Goal: Entertainment & Leisure: Consume media (video, audio)

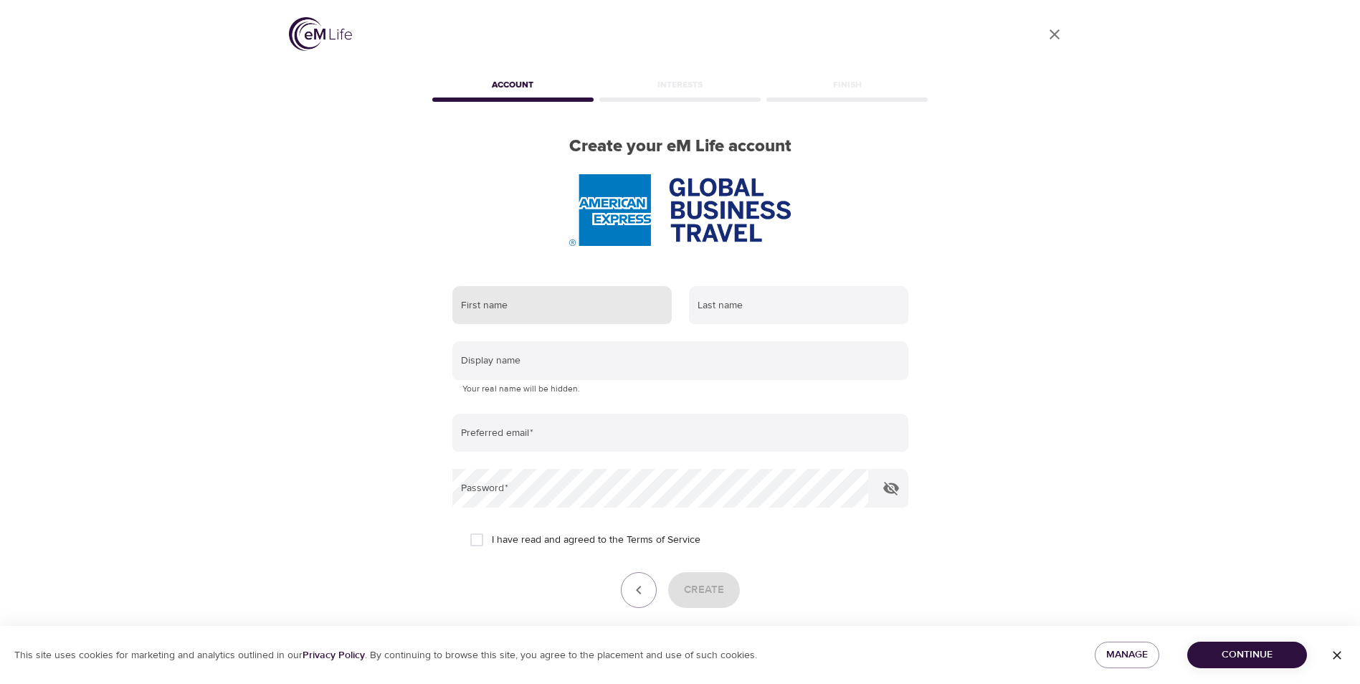
click at [627, 308] on input "text" at bounding box center [562, 305] width 219 height 39
type input "gina"
type input "dickerson"
type input "[PERSON_NAME]"
type input "[EMAIL_ADDRESS][DOMAIN_NAME]"
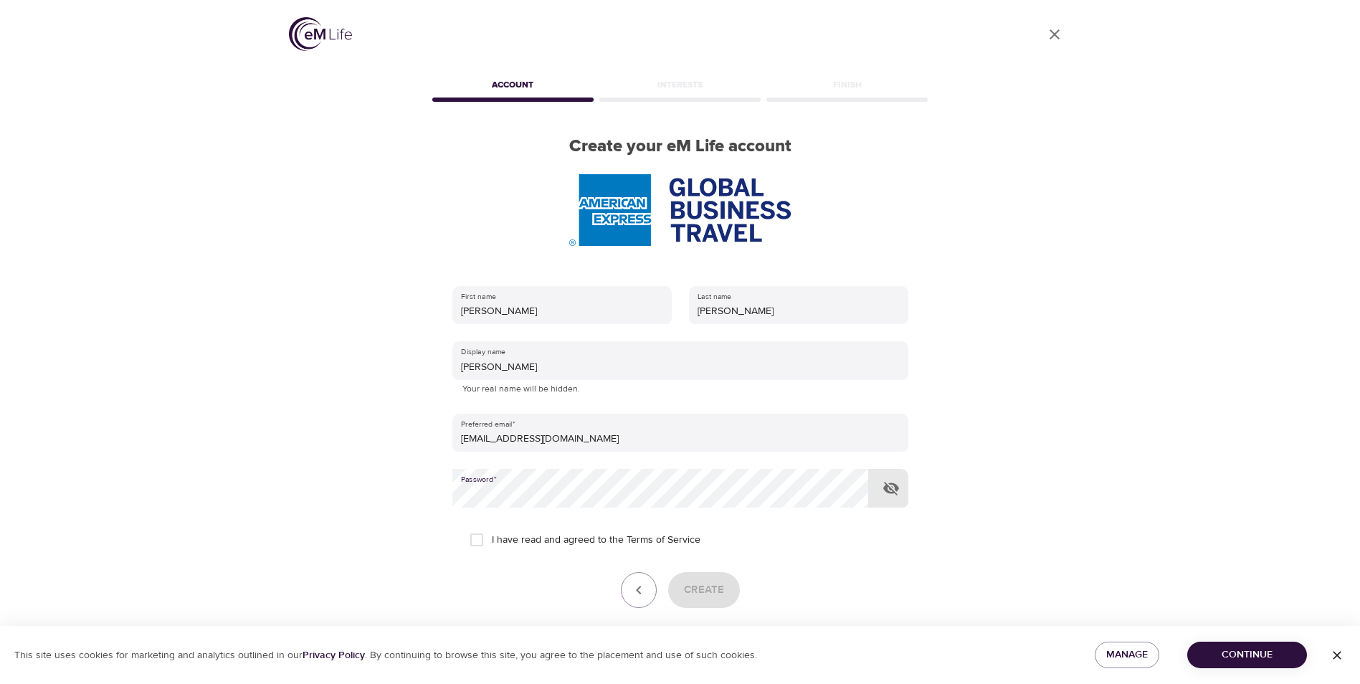
click at [488, 536] on input "I have read and agreed to the Terms of Service" at bounding box center [477, 540] width 30 height 30
checkbox input "true"
click at [1237, 655] on span "Continue" at bounding box center [1247, 655] width 97 height 18
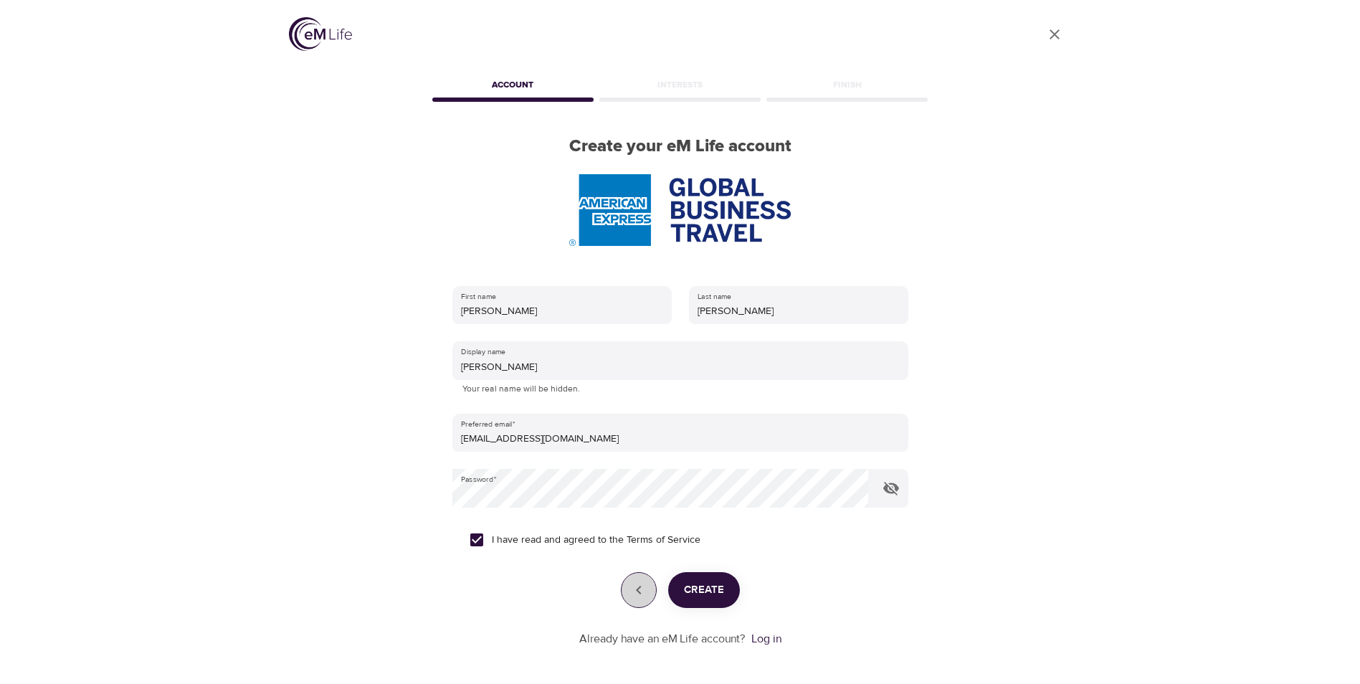
click at [635, 593] on icon "button" at bounding box center [638, 590] width 17 height 17
click at [770, 636] on link "Log in" at bounding box center [767, 639] width 30 height 14
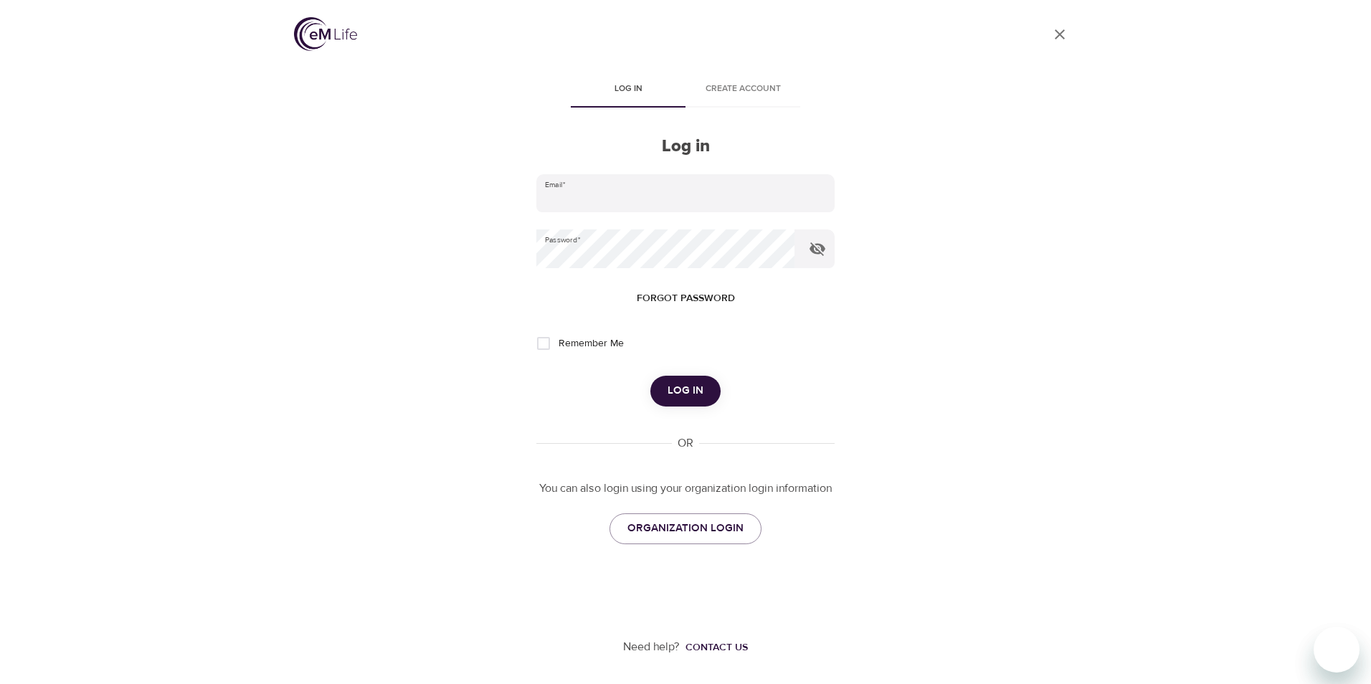
type input "[EMAIL_ADDRESS][DOMAIN_NAME]"
click at [678, 384] on span "Log in" at bounding box center [686, 391] width 36 height 19
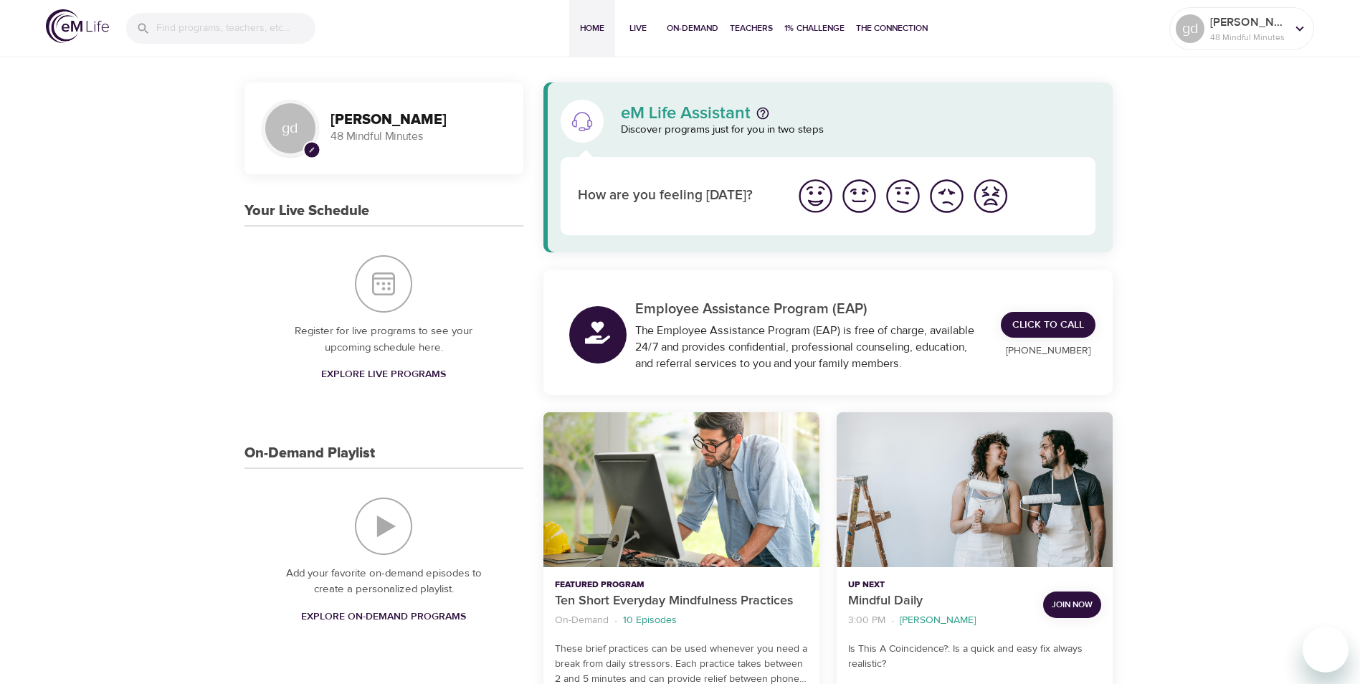
click at [816, 192] on img "I'm feeling great" at bounding box center [815, 195] width 39 height 39
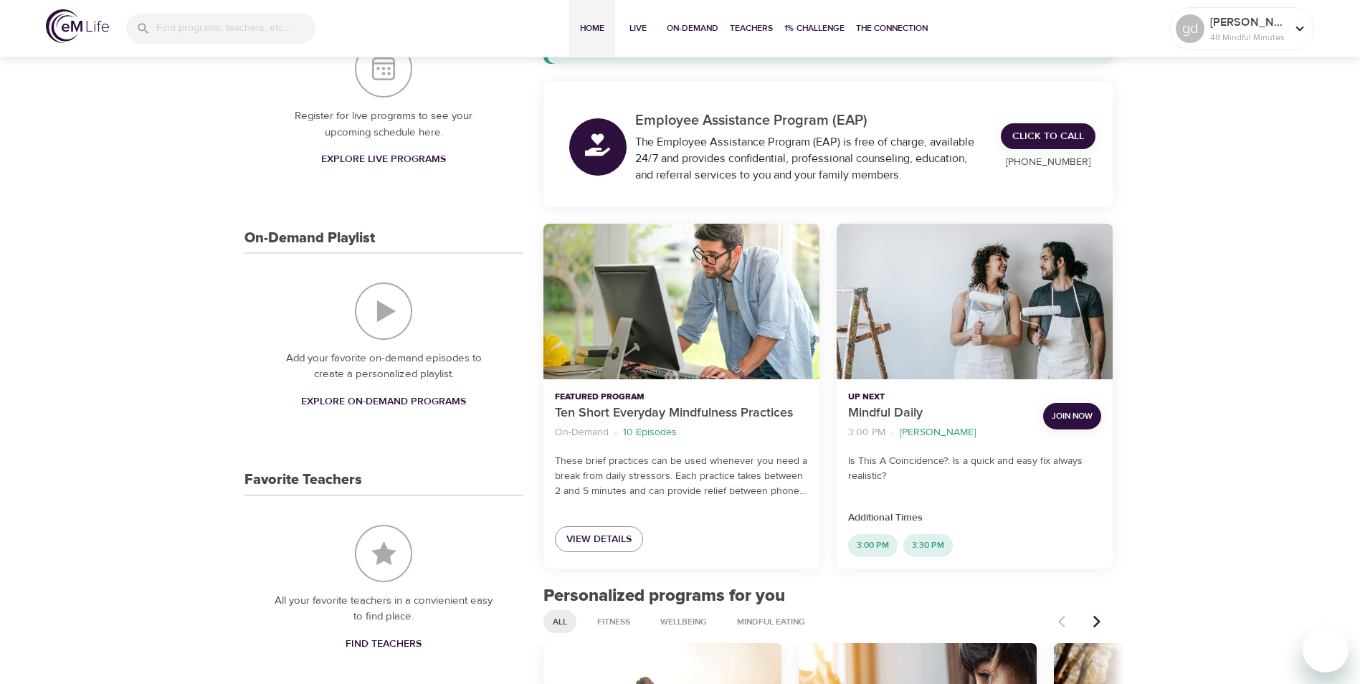
scroll to position [359, 0]
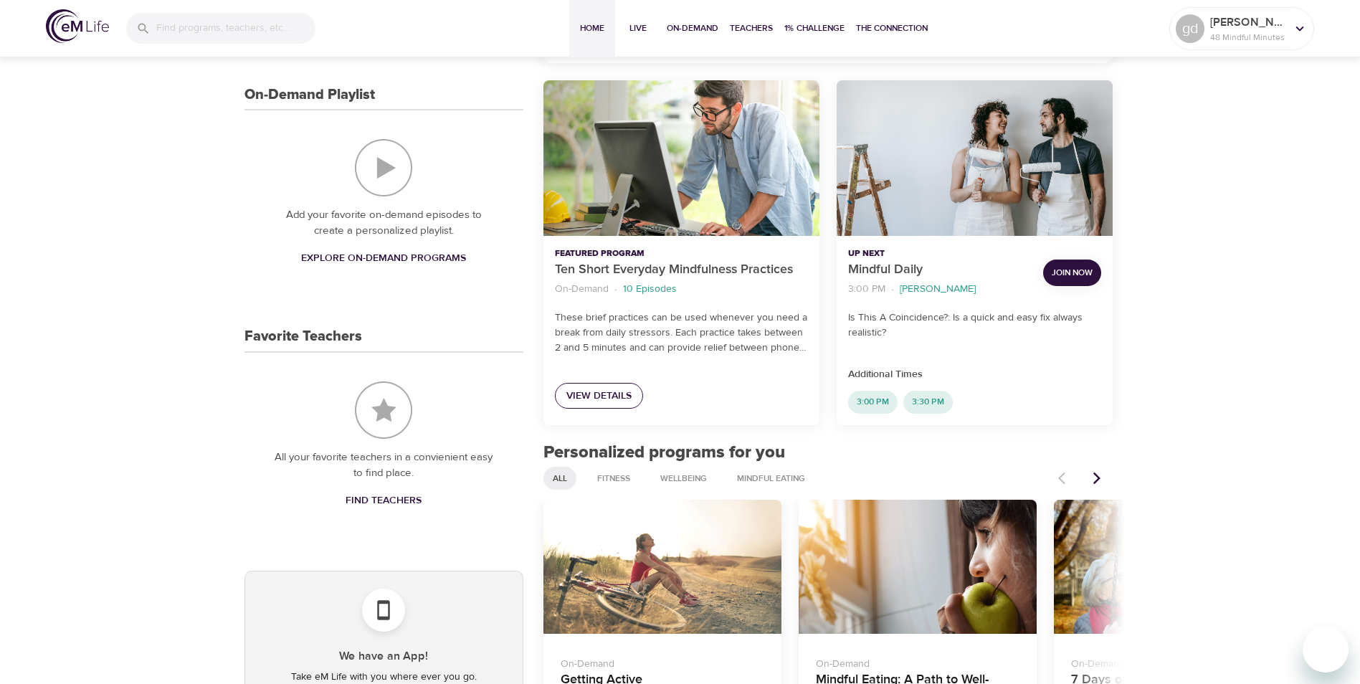
click at [591, 402] on span "View Details" at bounding box center [599, 396] width 65 height 18
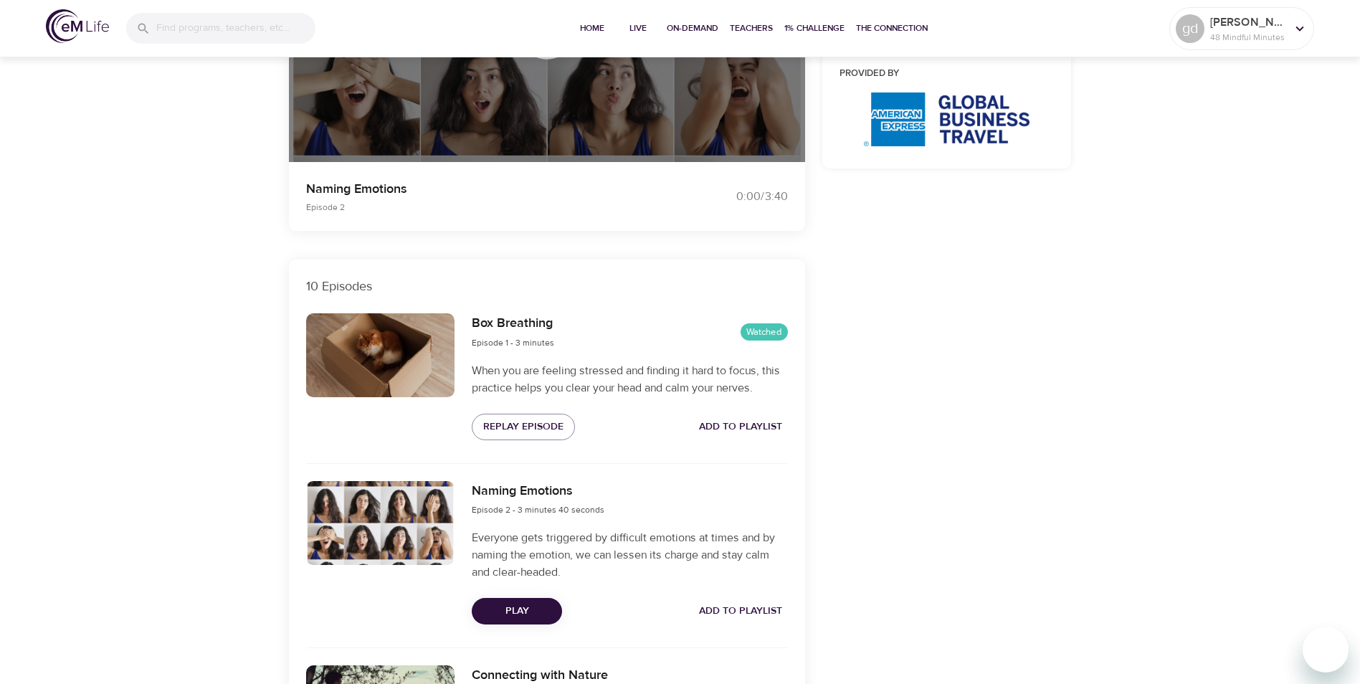
scroll to position [502, 0]
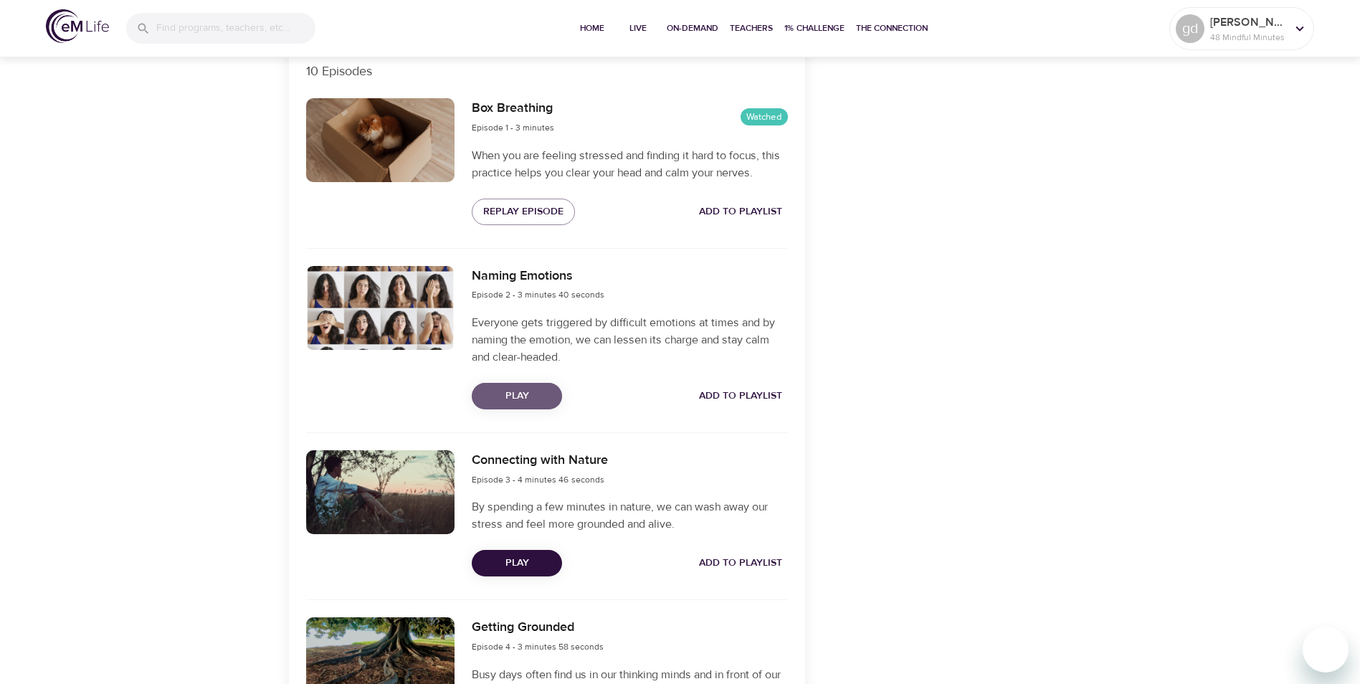
click at [517, 387] on span "Play" at bounding box center [516, 396] width 67 height 18
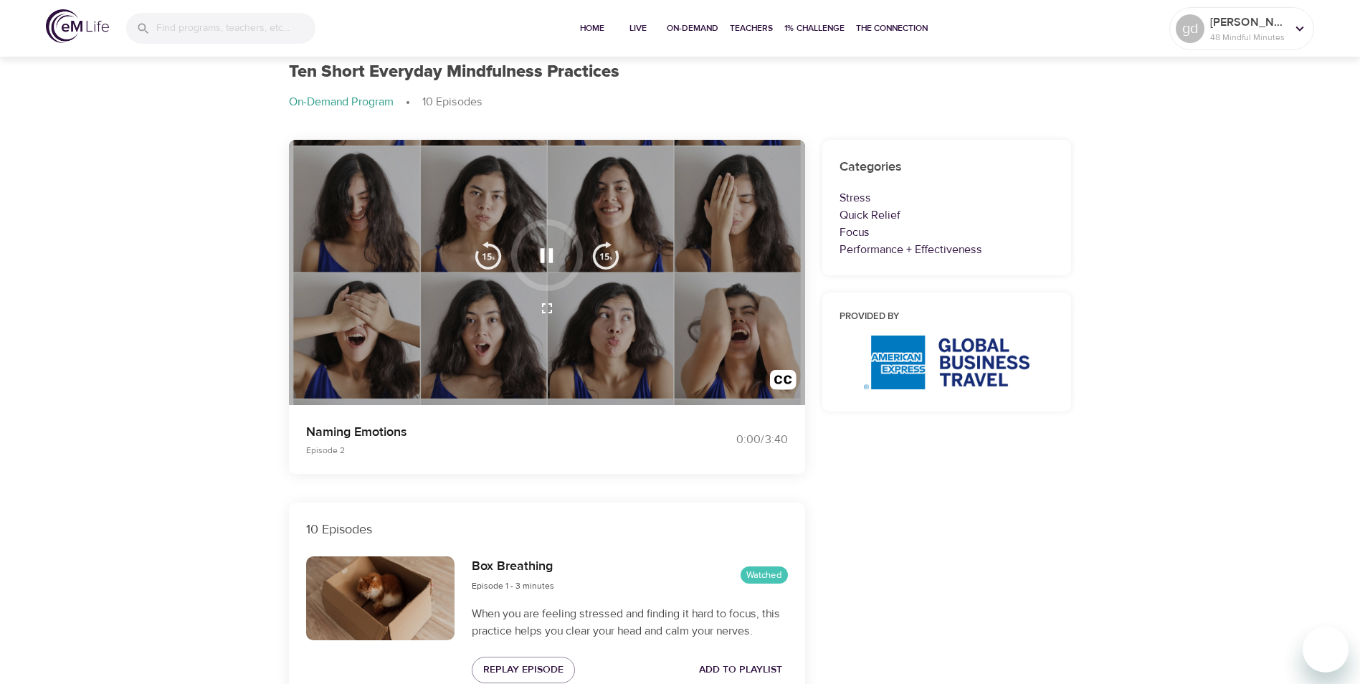
scroll to position [0, 0]
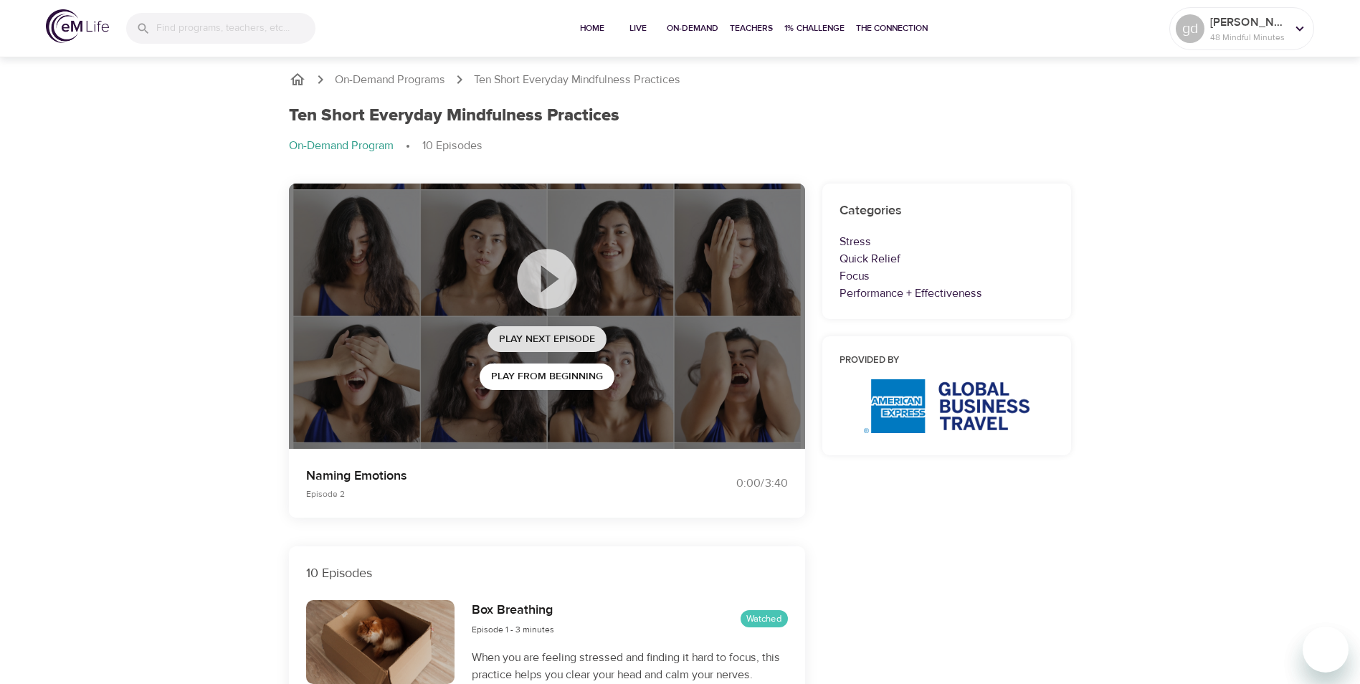
click at [555, 336] on span "Play Next Episode" at bounding box center [547, 340] width 96 height 18
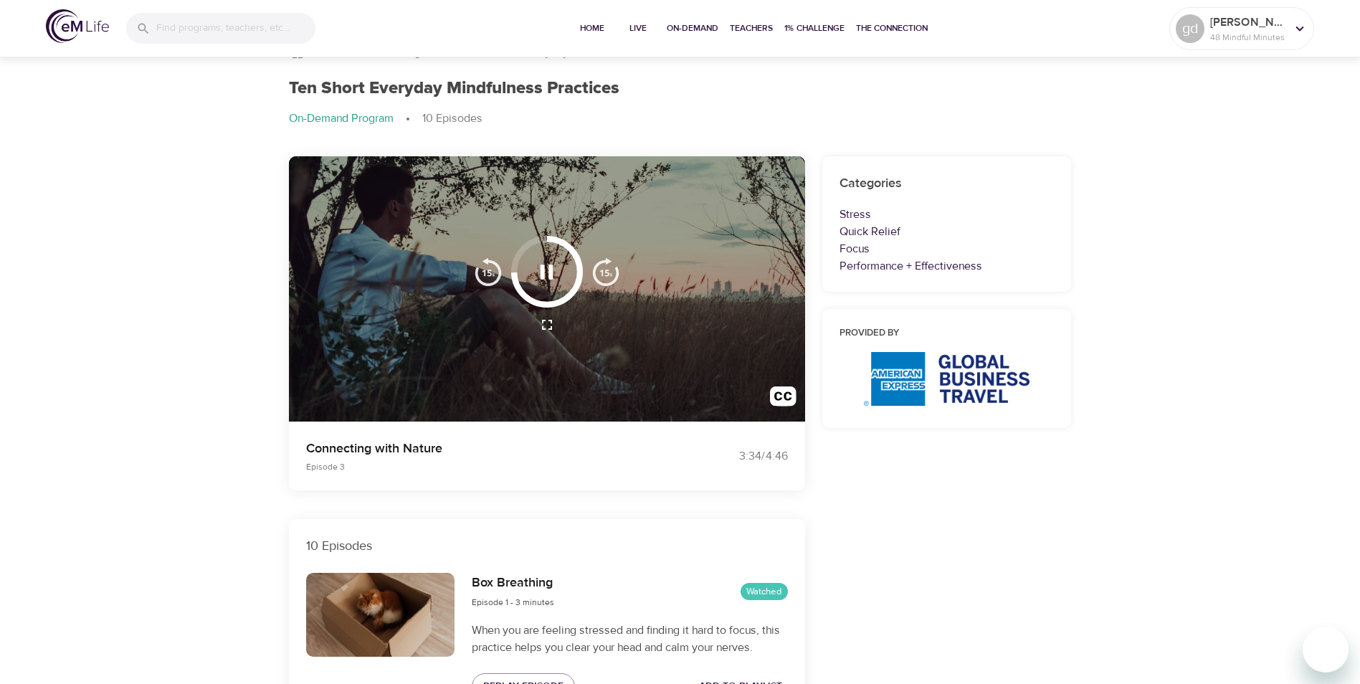
scroll to position [29, 0]
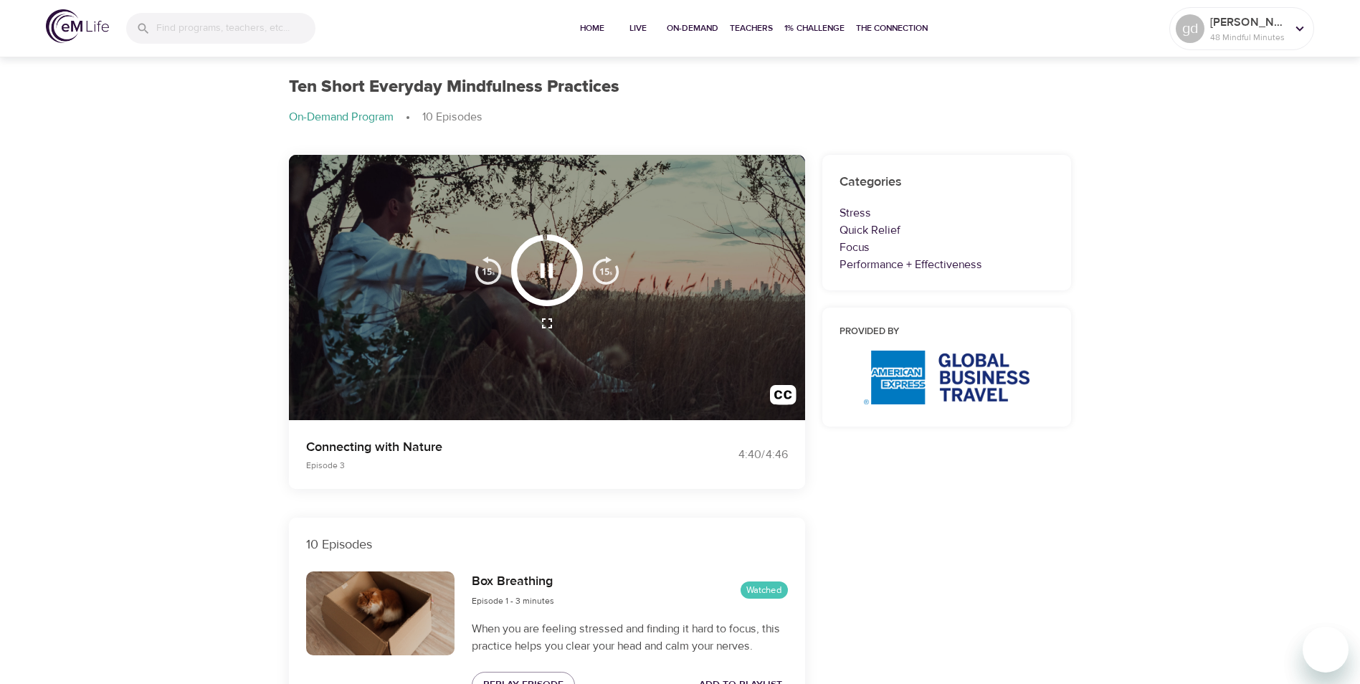
click at [726, 220] on div at bounding box center [547, 288] width 516 height 266
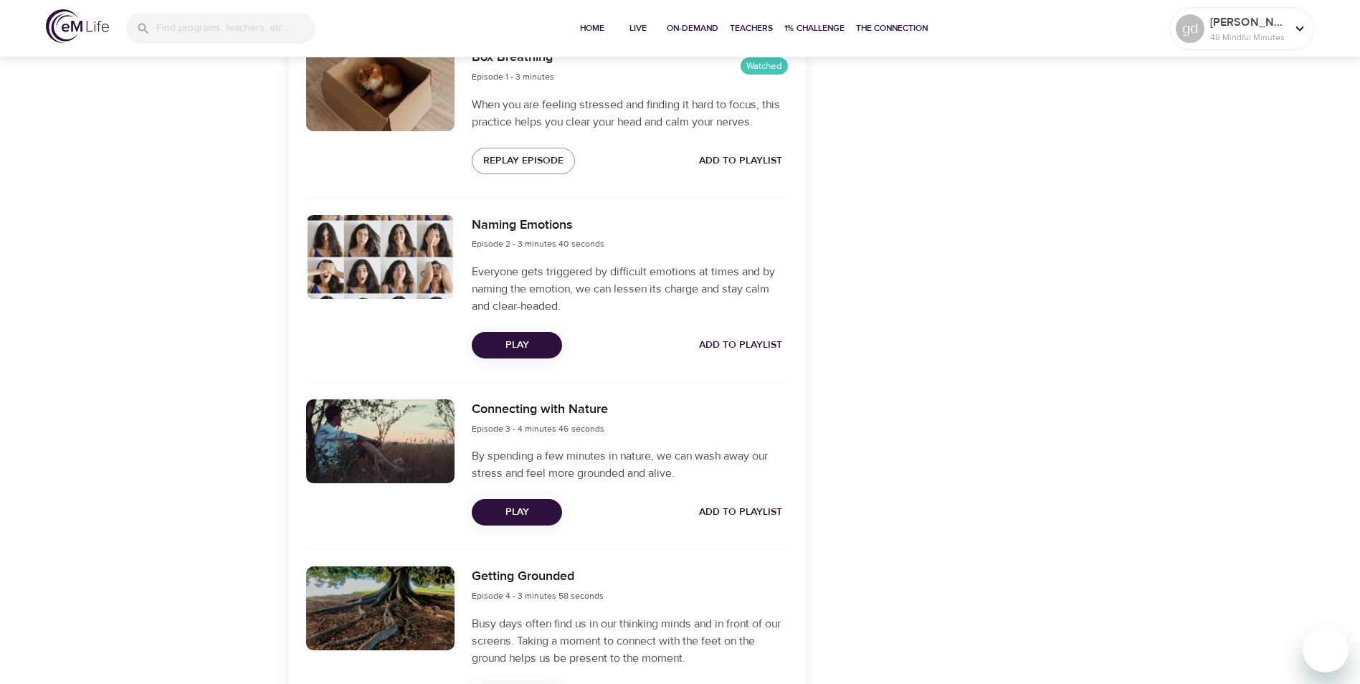
scroll to position [717, 0]
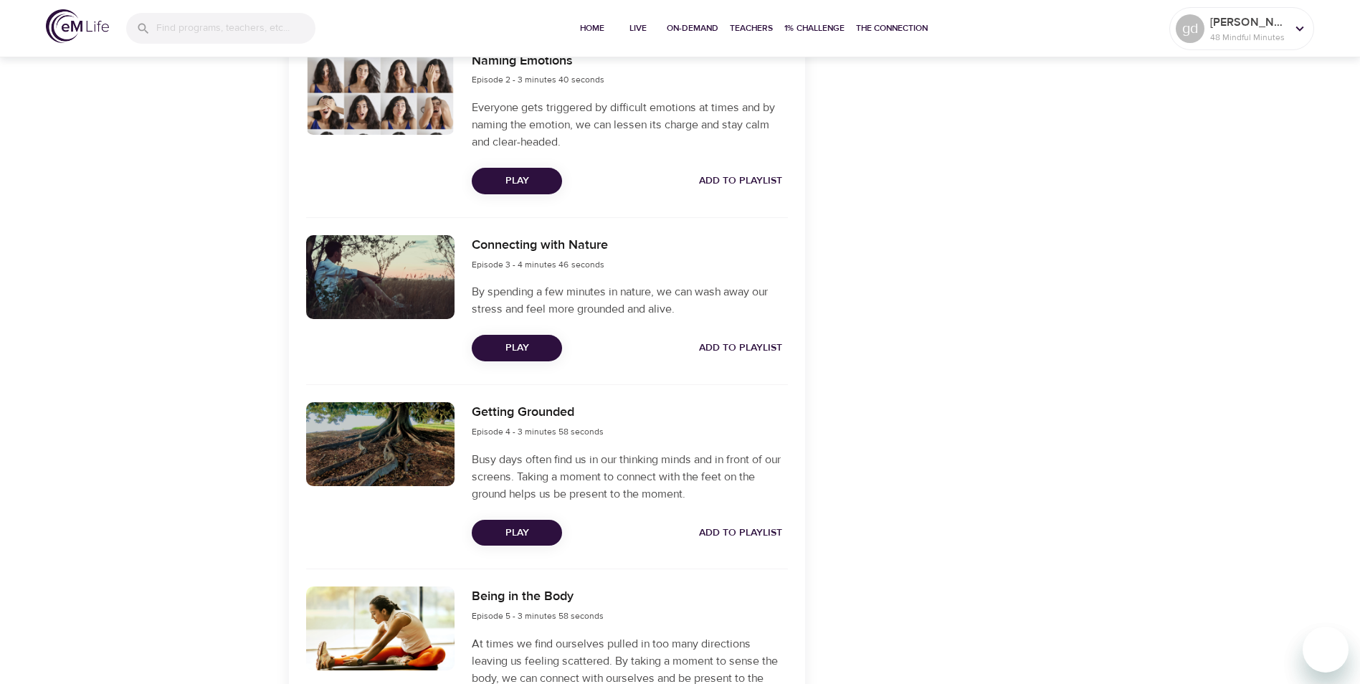
click at [524, 539] on span "Play" at bounding box center [516, 533] width 67 height 18
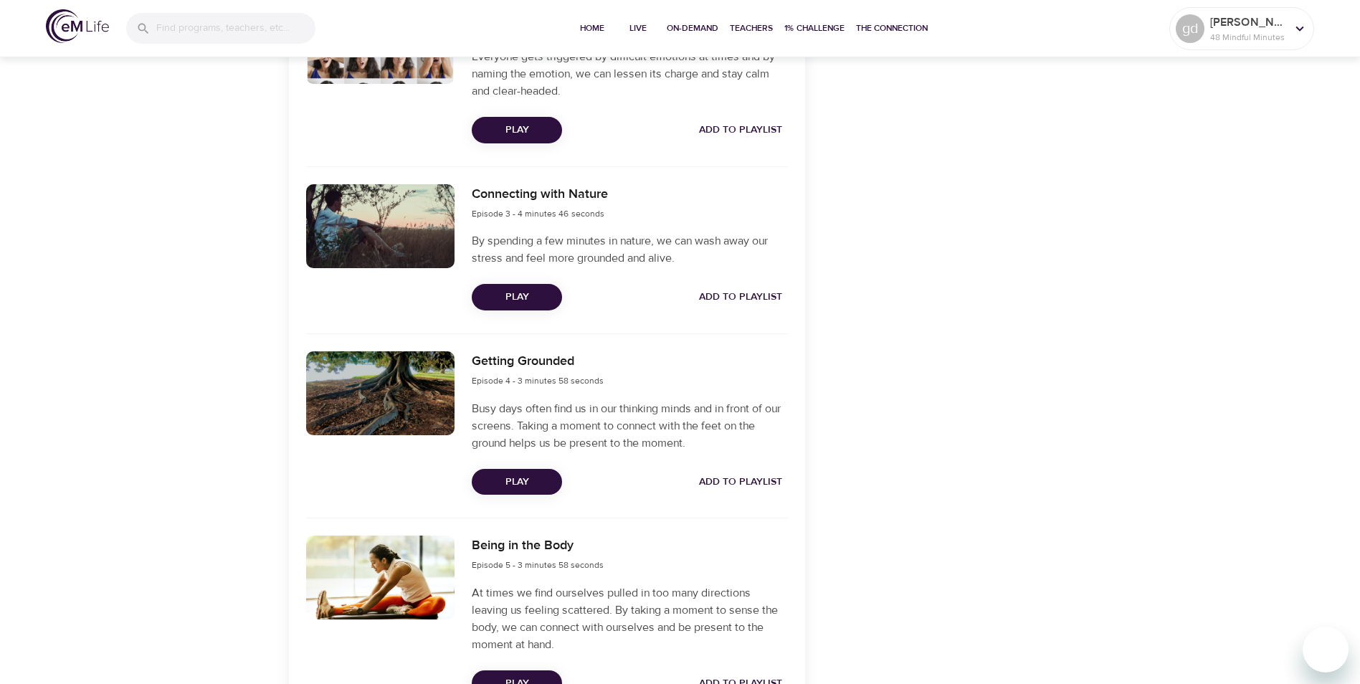
scroll to position [861, 0]
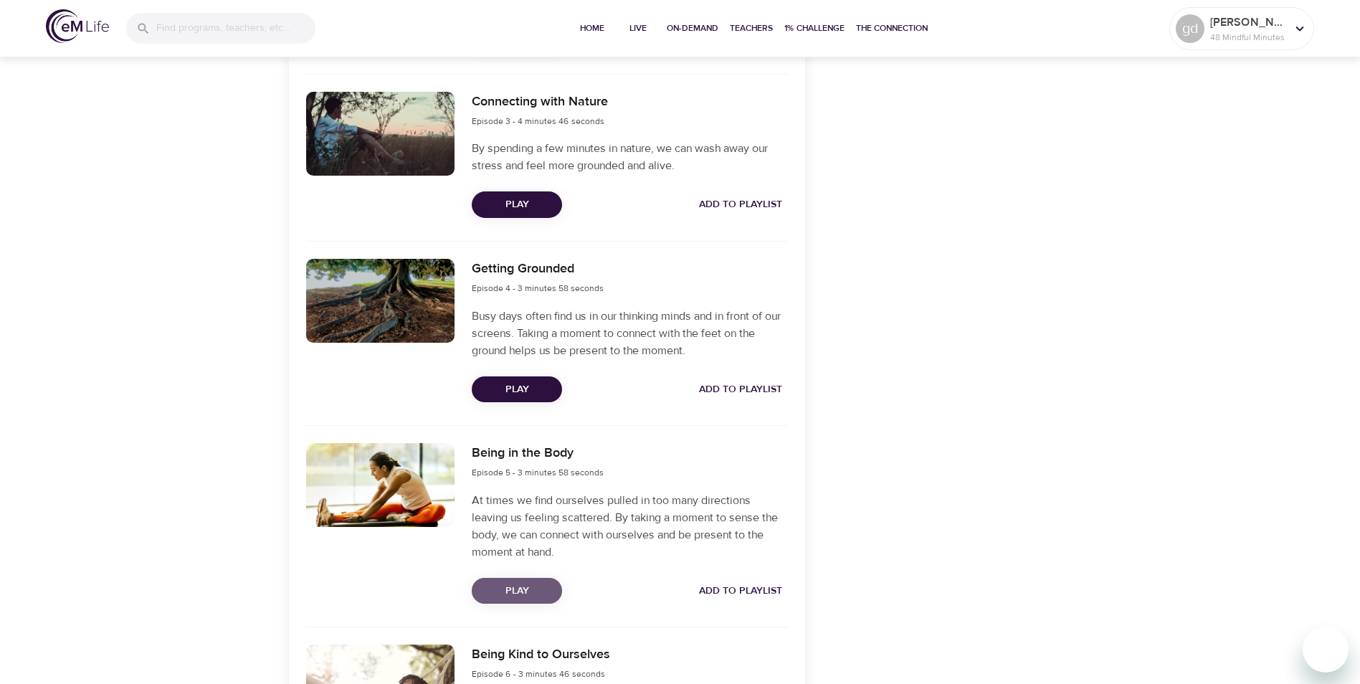
click at [547, 587] on span "Play" at bounding box center [516, 591] width 67 height 18
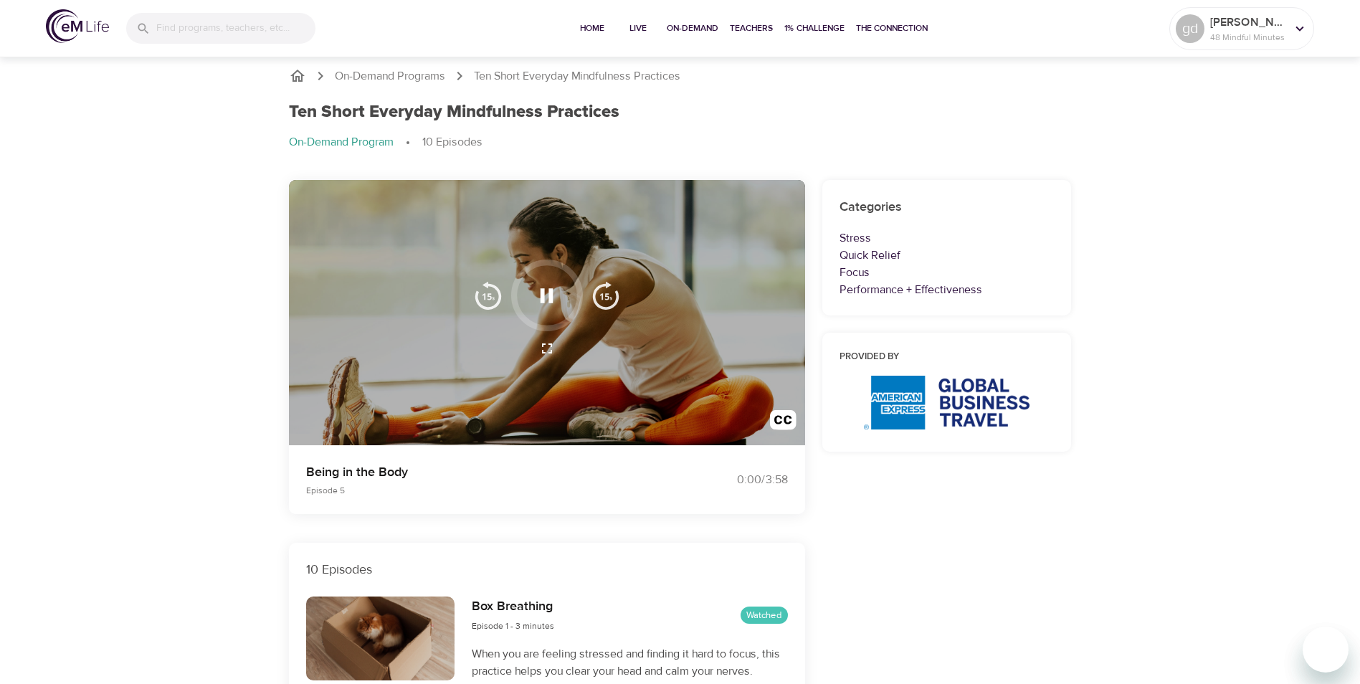
scroll to position [0, 0]
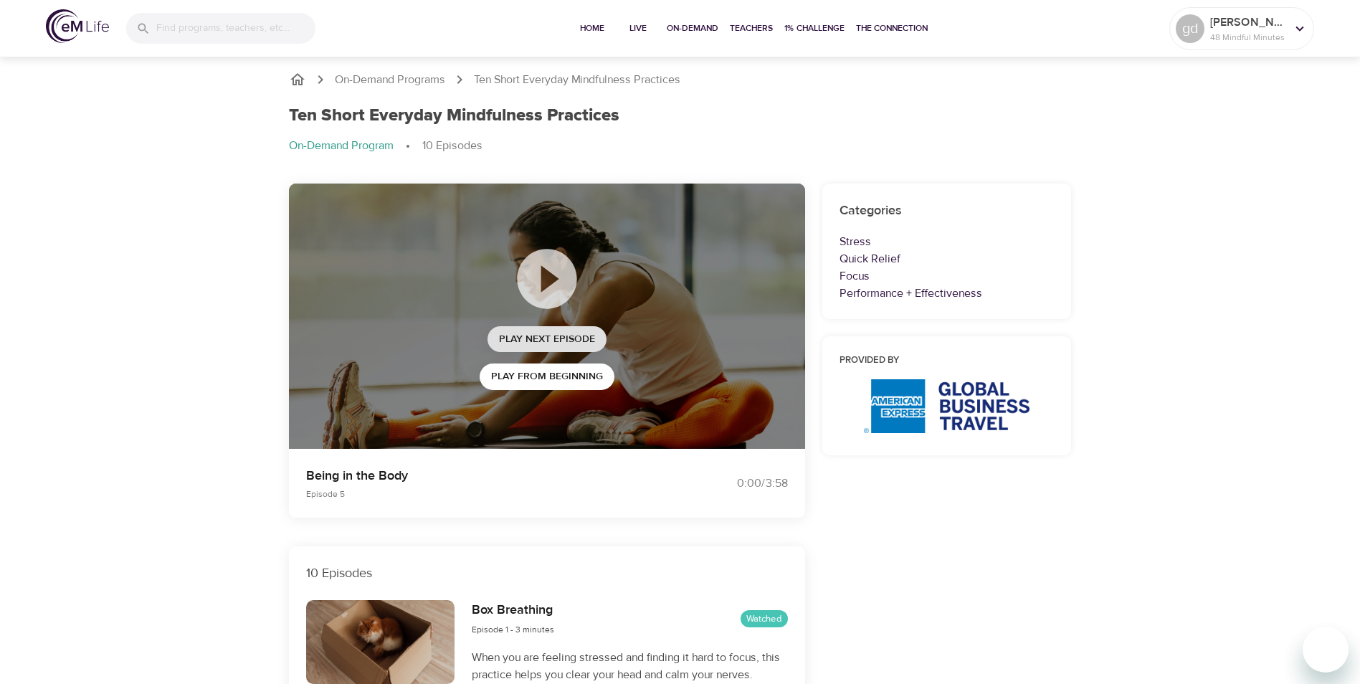
click at [516, 336] on span "Play Next Episode" at bounding box center [547, 340] width 96 height 18
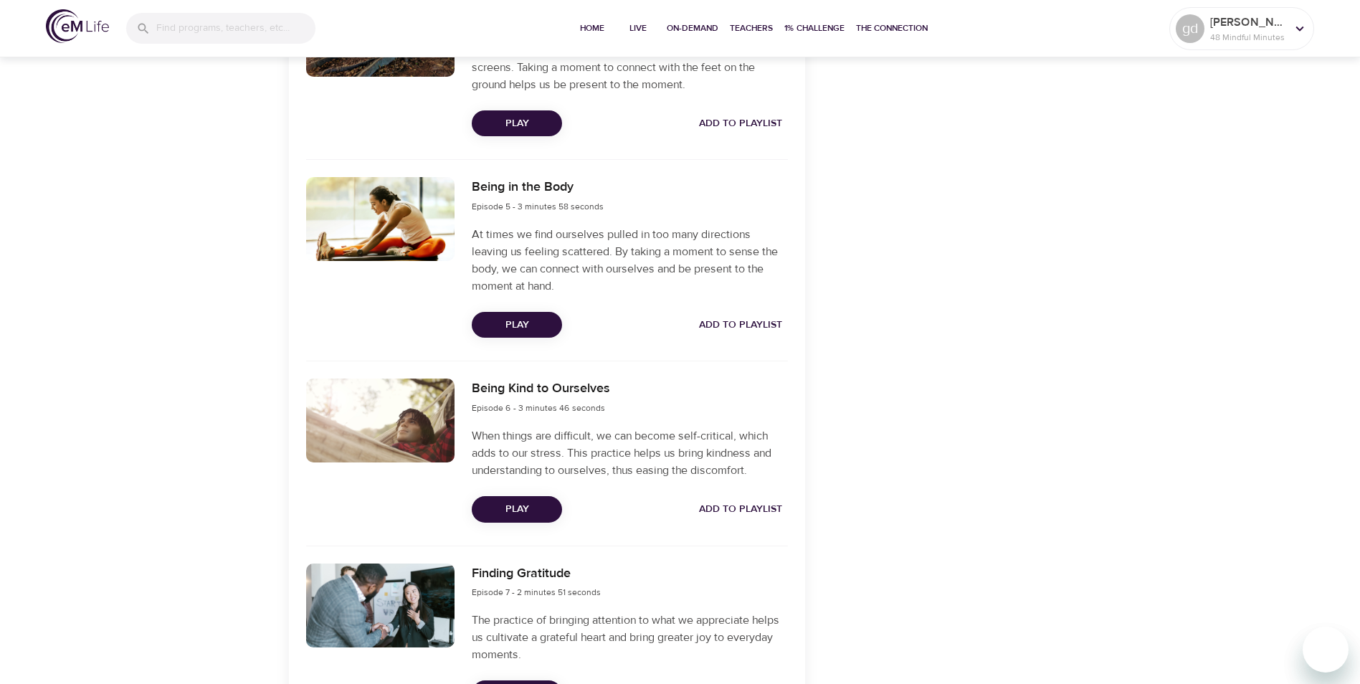
scroll to position [1219, 0]
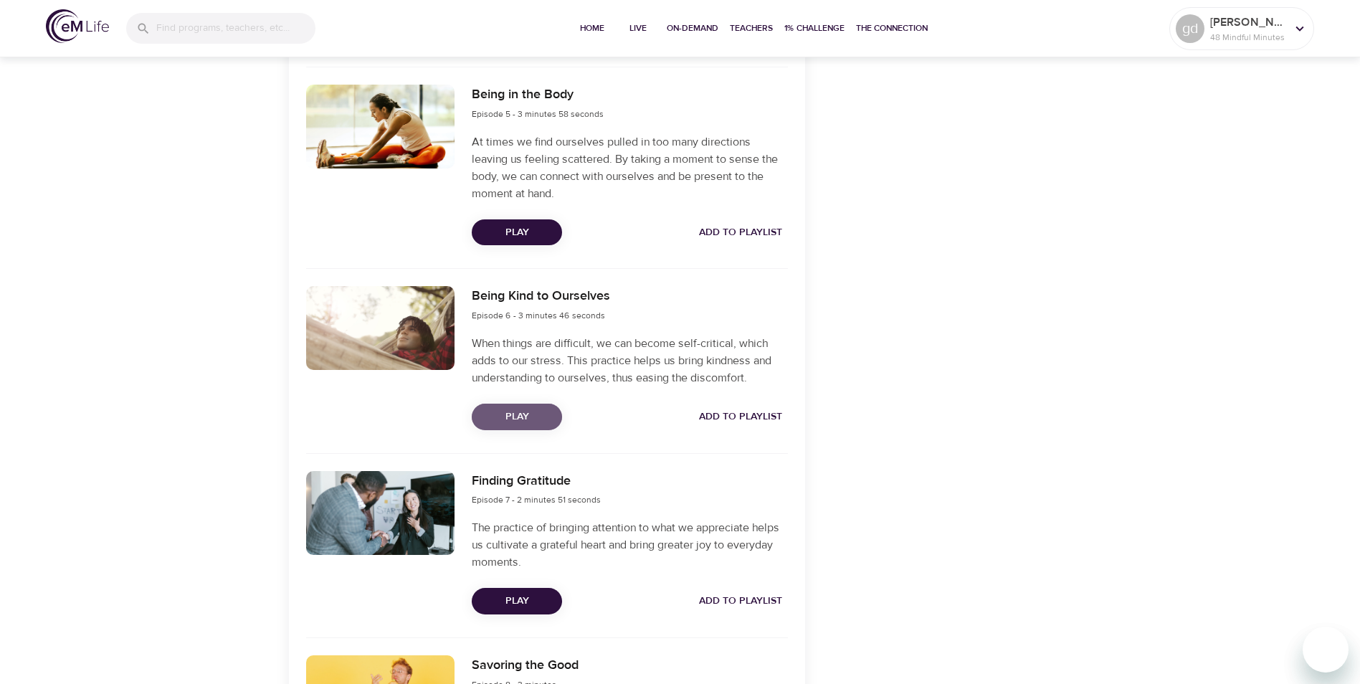
click at [529, 413] on span "Play" at bounding box center [516, 417] width 67 height 18
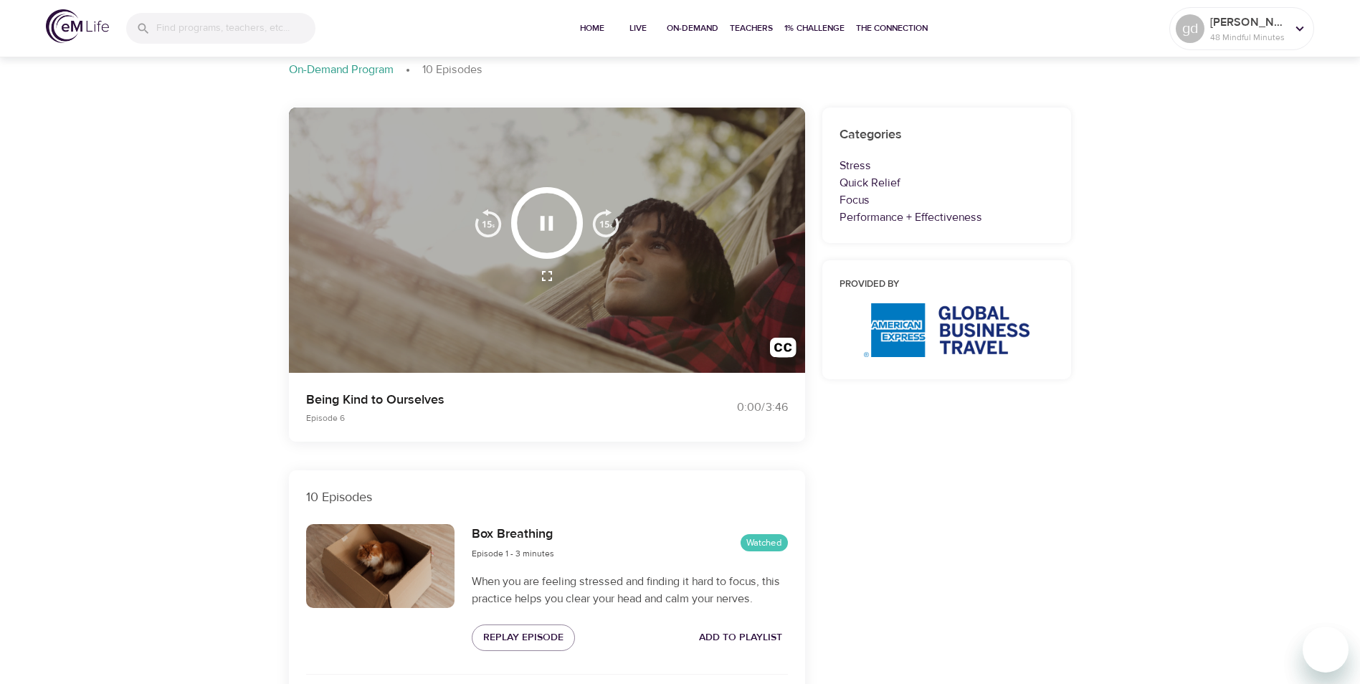
scroll to position [0, 0]
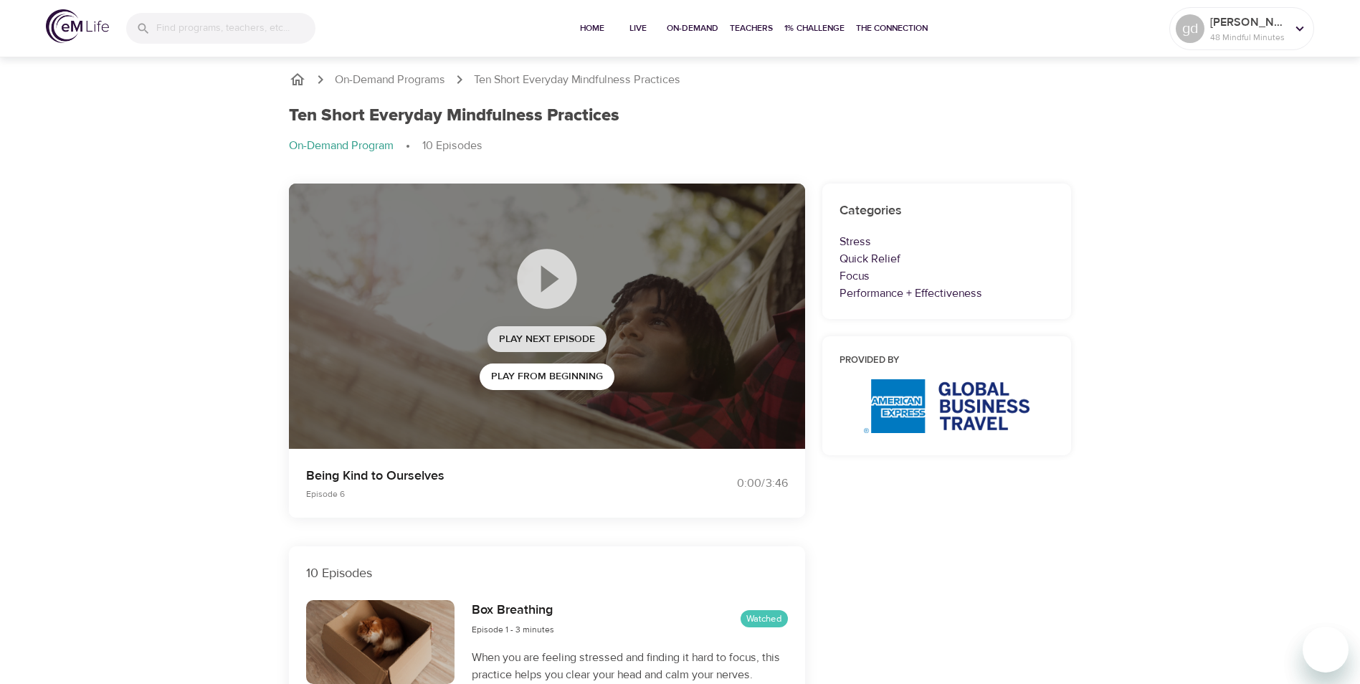
click at [574, 334] on span "Play Next Episode" at bounding box center [547, 340] width 96 height 18
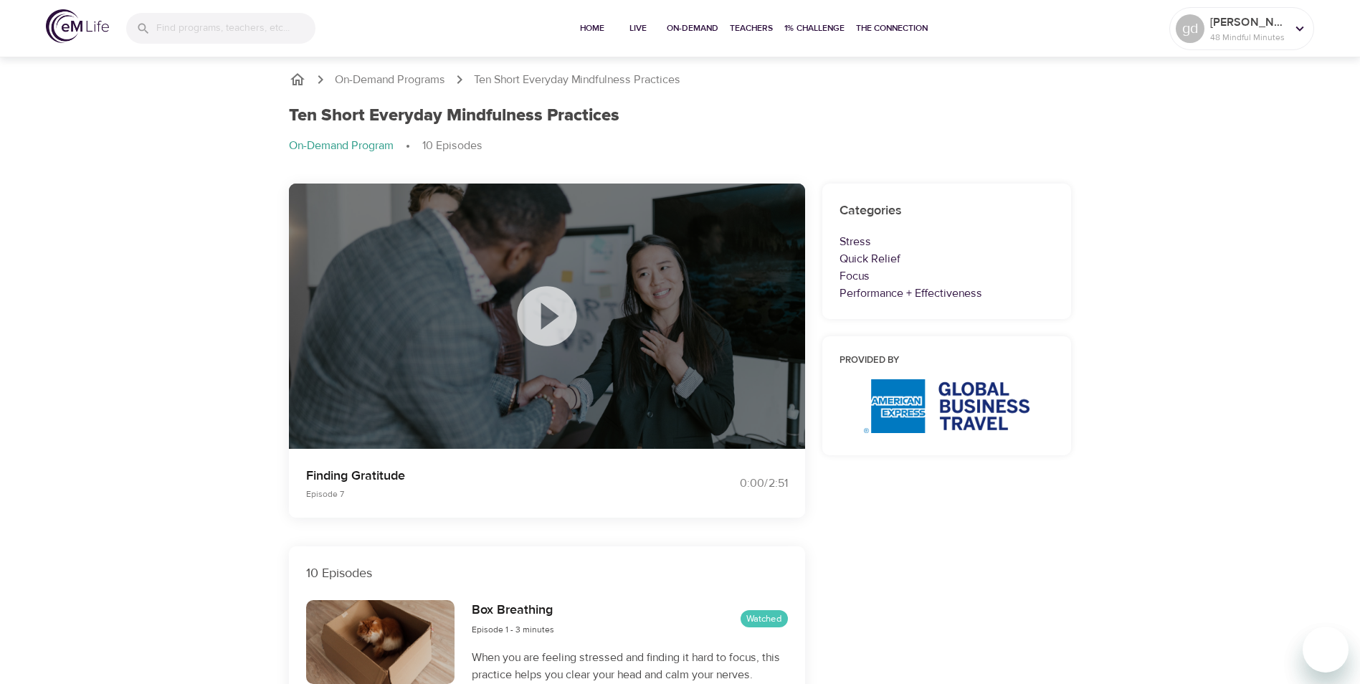
click at [574, 334] on icon at bounding box center [547, 316] width 72 height 72
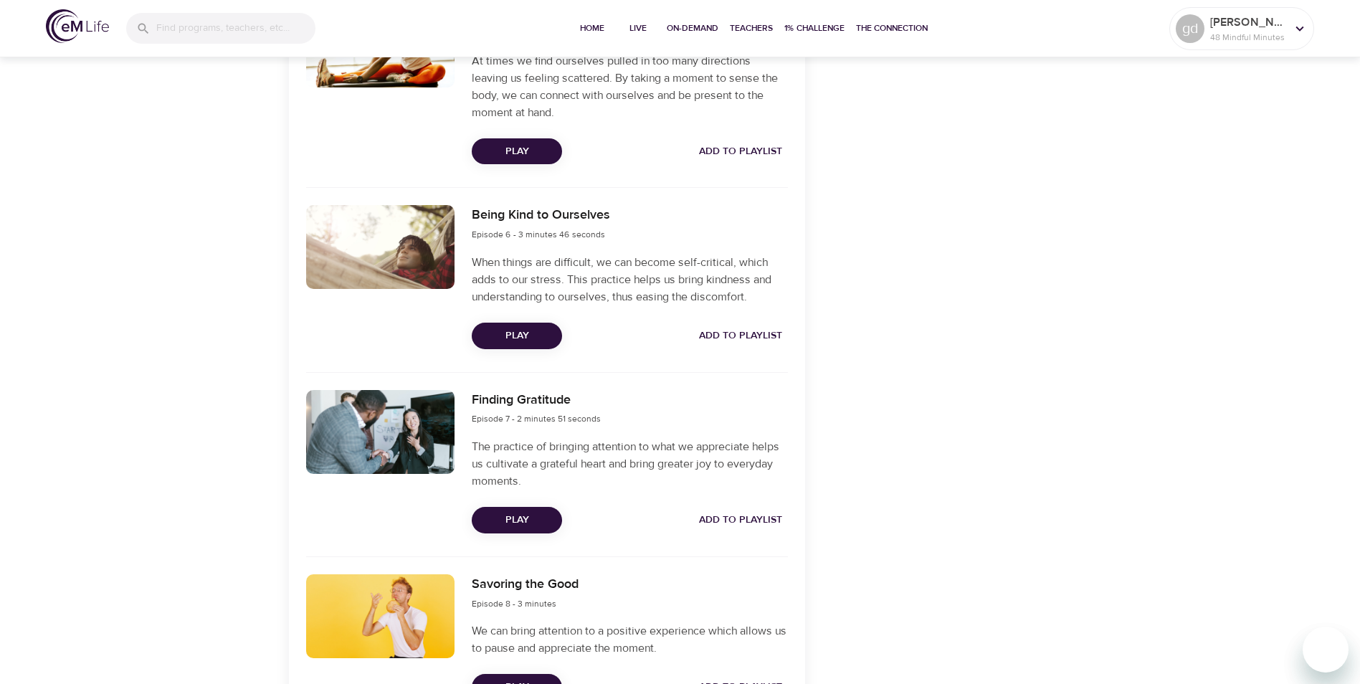
scroll to position [1506, 0]
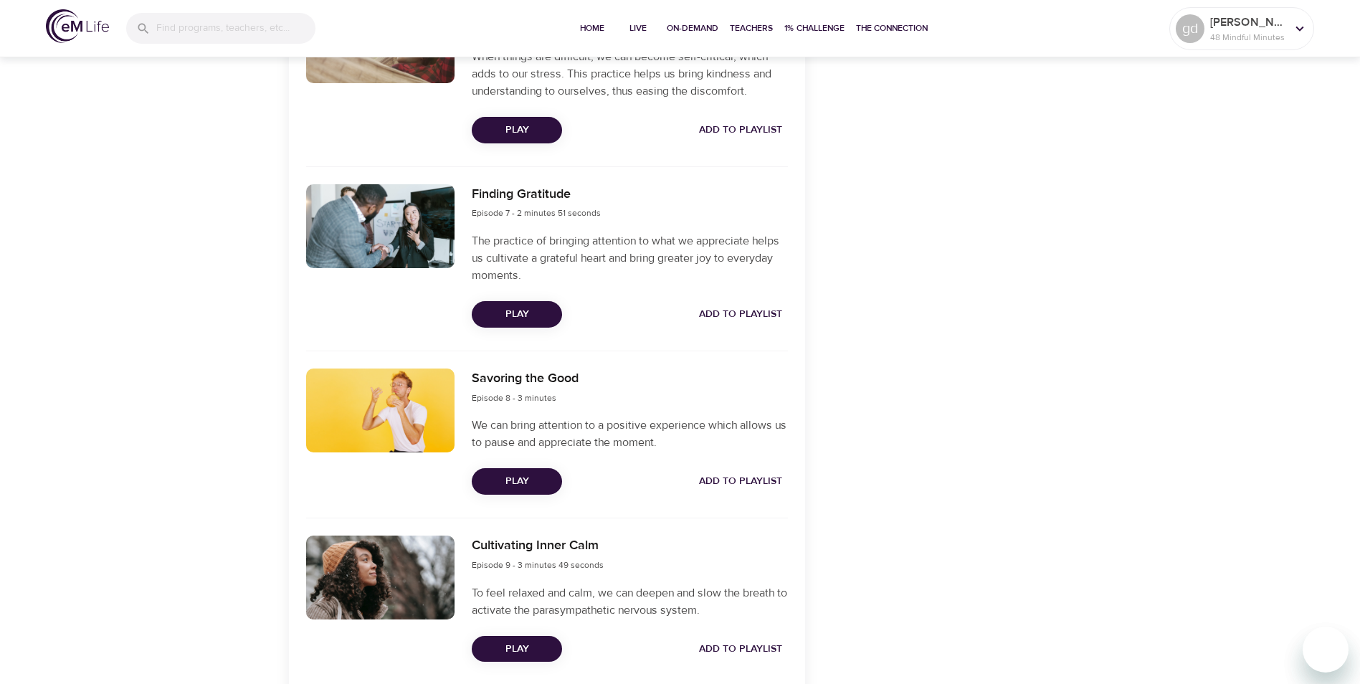
click at [526, 478] on span "Play" at bounding box center [516, 482] width 67 height 18
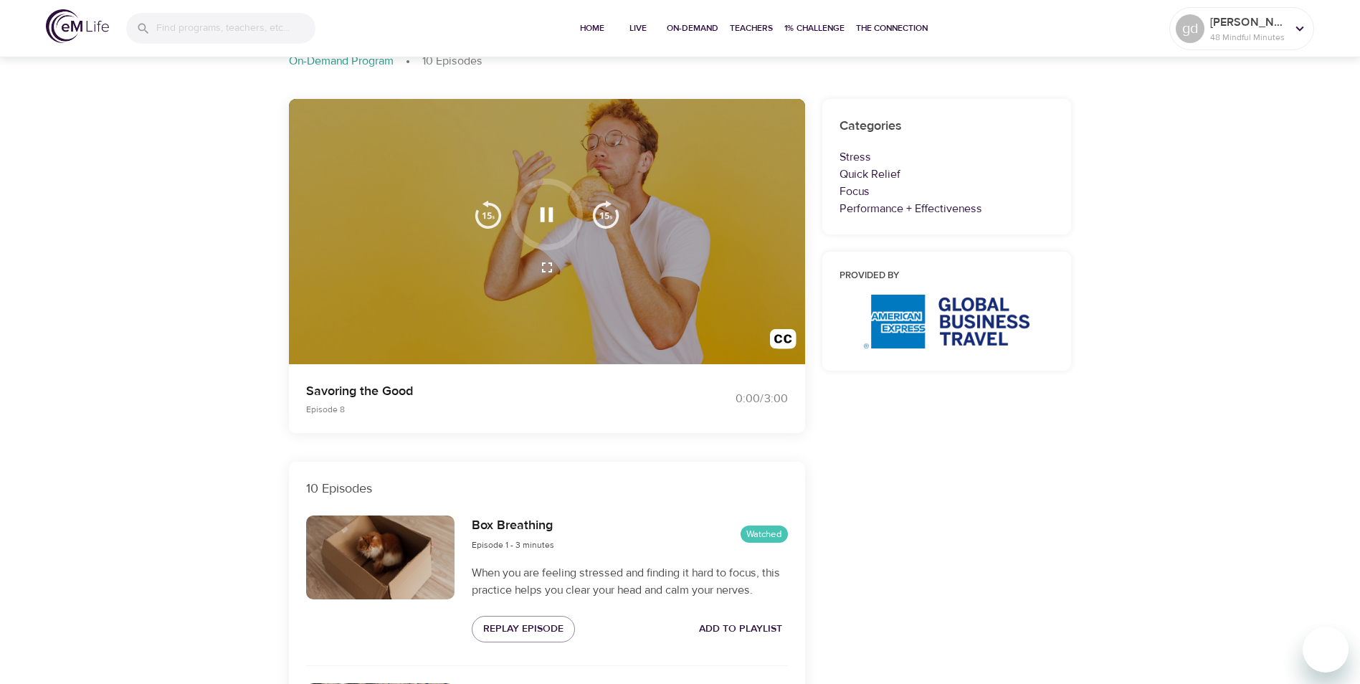
scroll to position [0, 0]
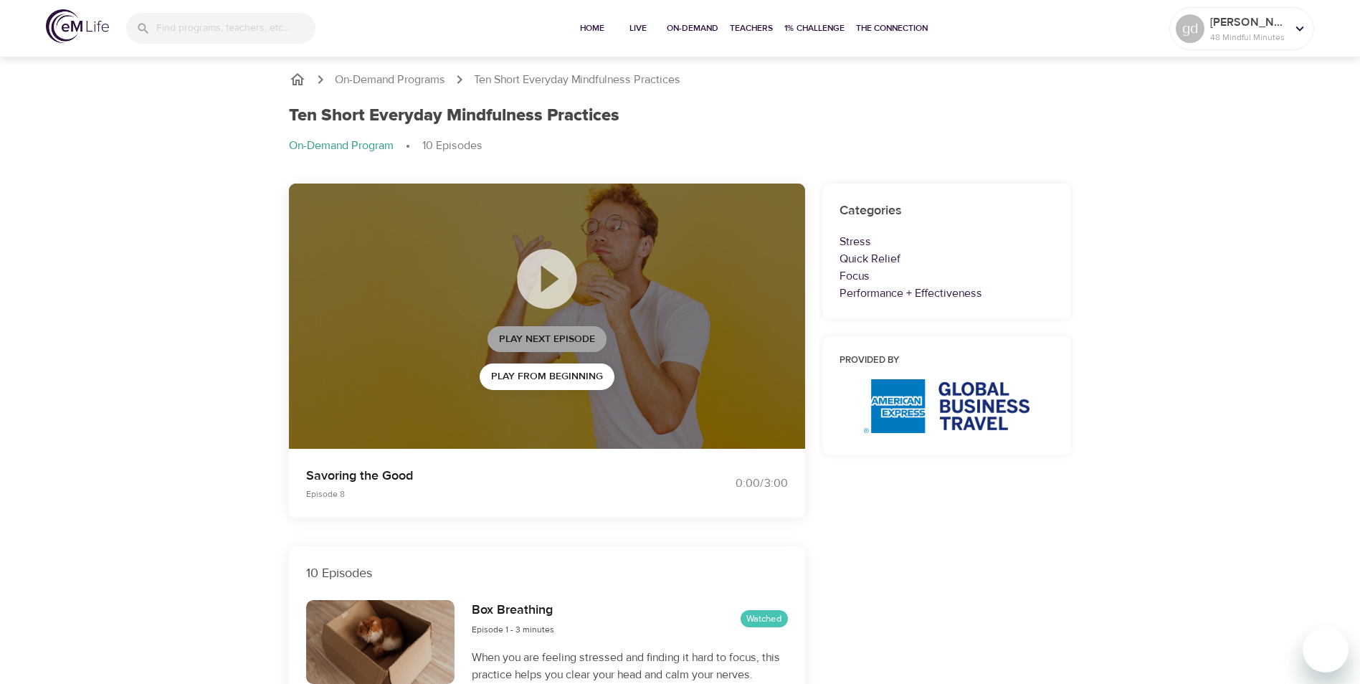
click at [539, 337] on span "Play Next Episode" at bounding box center [547, 340] width 96 height 18
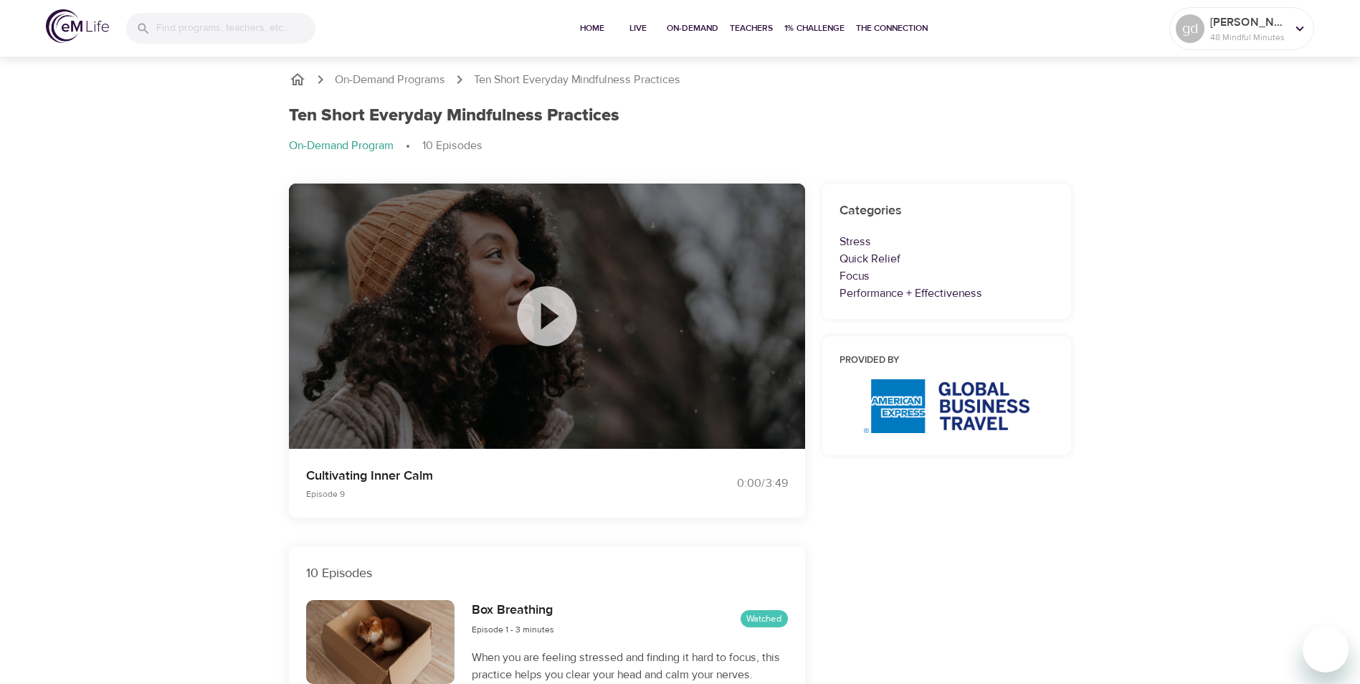
click at [653, 250] on div at bounding box center [547, 317] width 516 height 266
click at [552, 303] on icon at bounding box center [547, 316] width 60 height 60
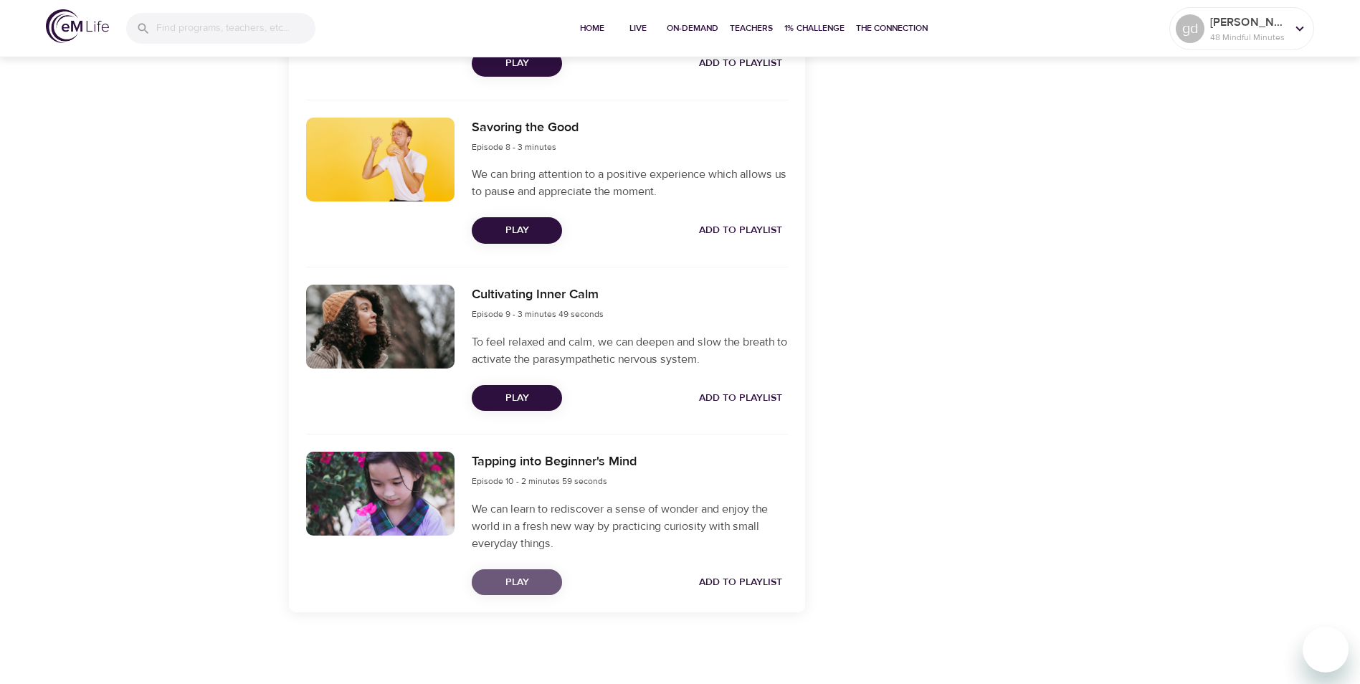
click at [523, 575] on span "Play" at bounding box center [516, 583] width 67 height 18
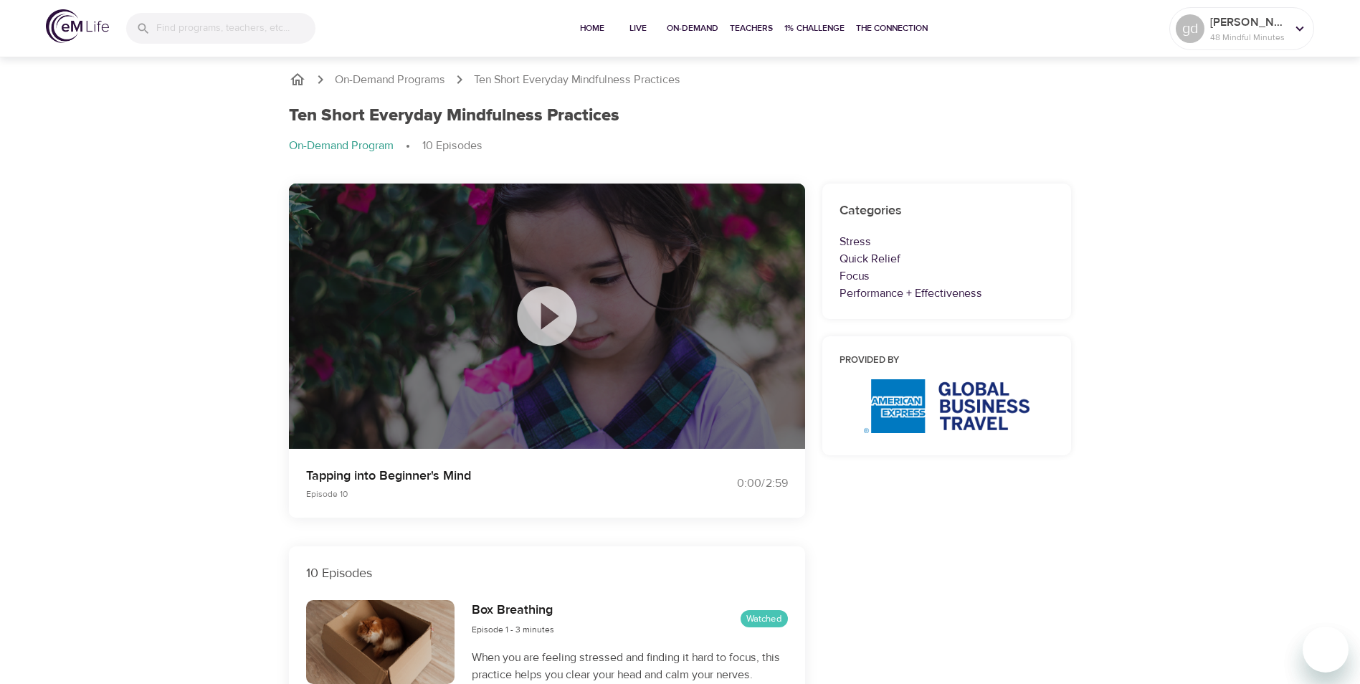
scroll to position [430, 0]
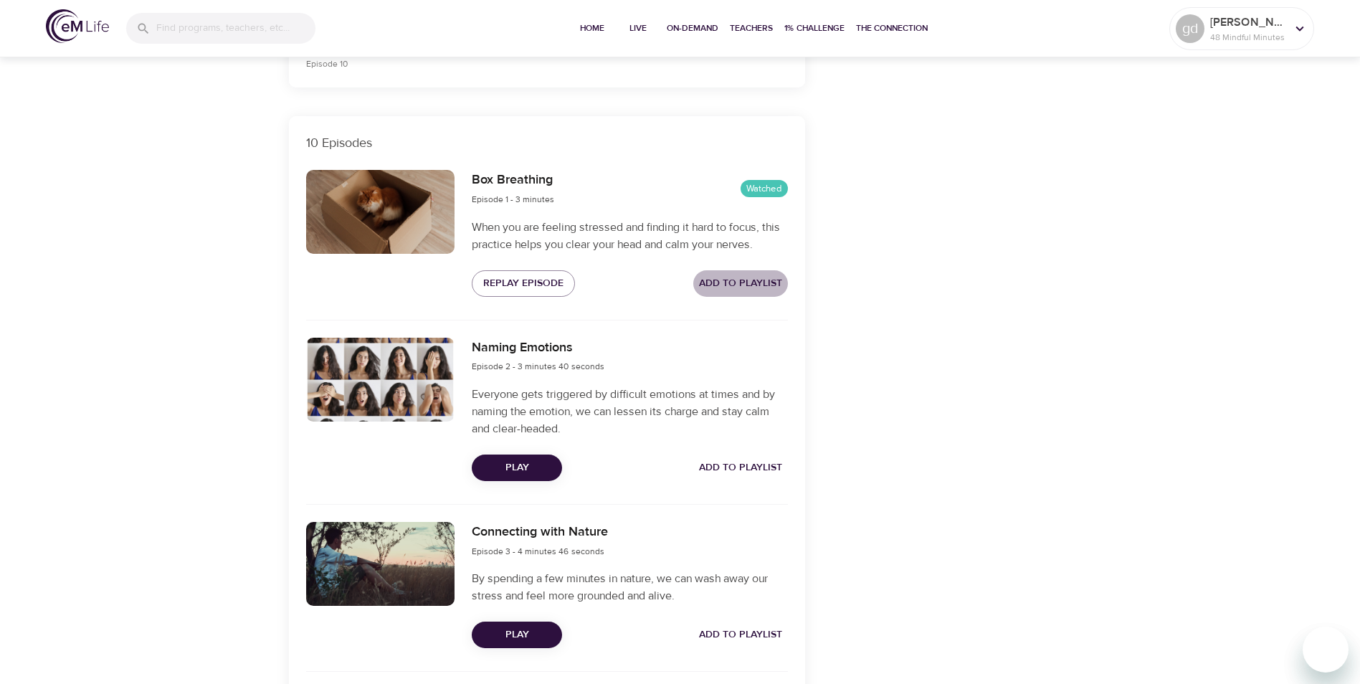
click at [729, 280] on span "Add to Playlist" at bounding box center [740, 284] width 83 height 18
click at [711, 280] on span "Remove from Playlist" at bounding box center [723, 284] width 118 height 18
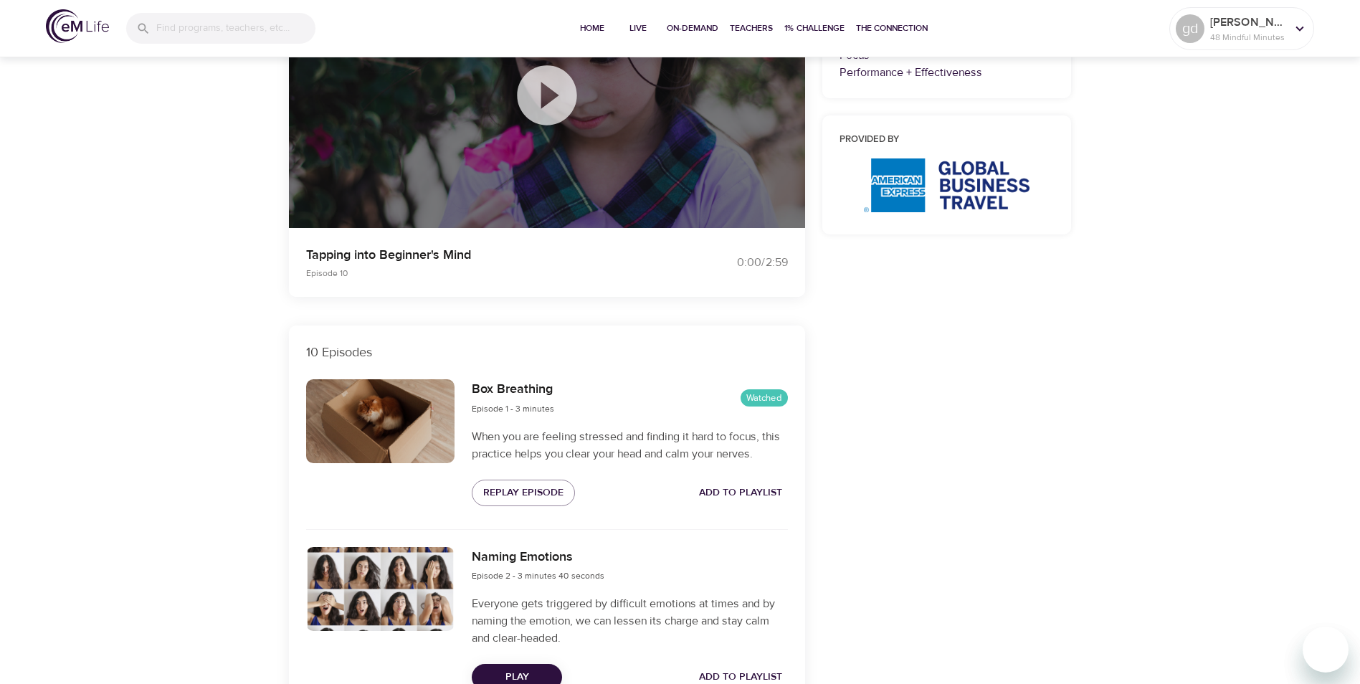
scroll to position [466, 0]
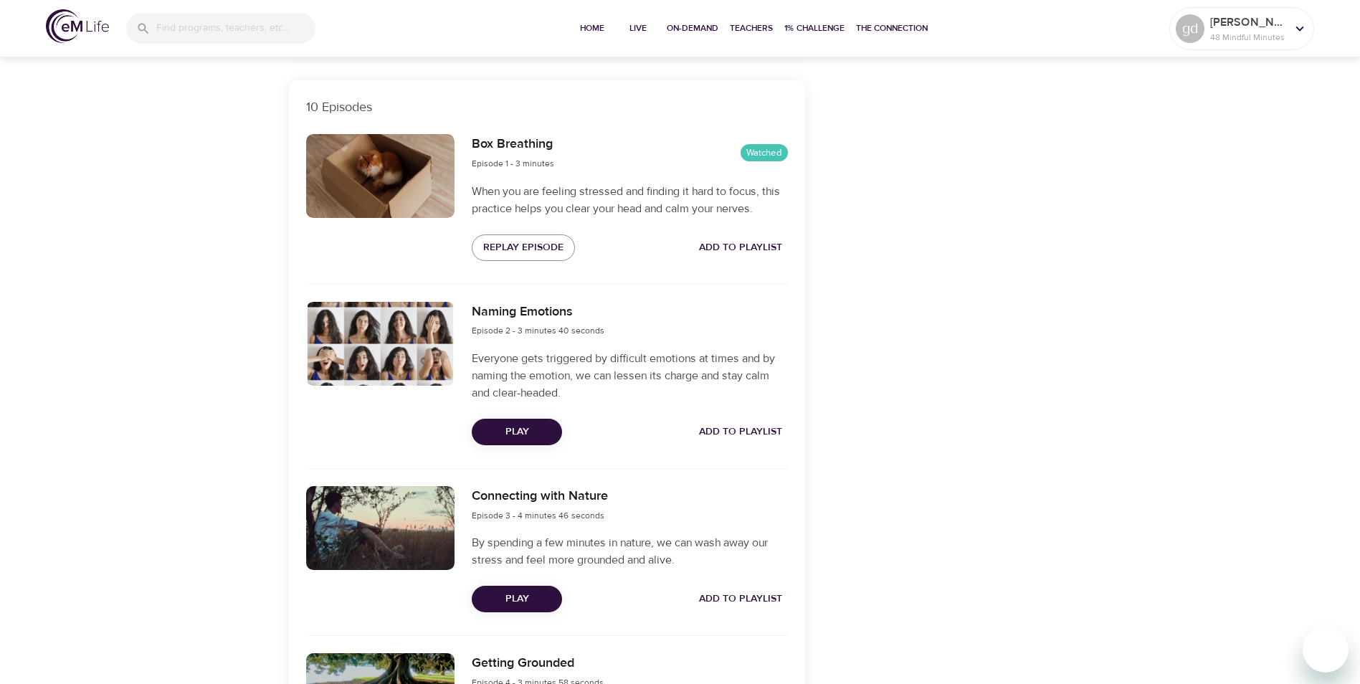
click at [521, 429] on span "Play" at bounding box center [516, 432] width 67 height 18
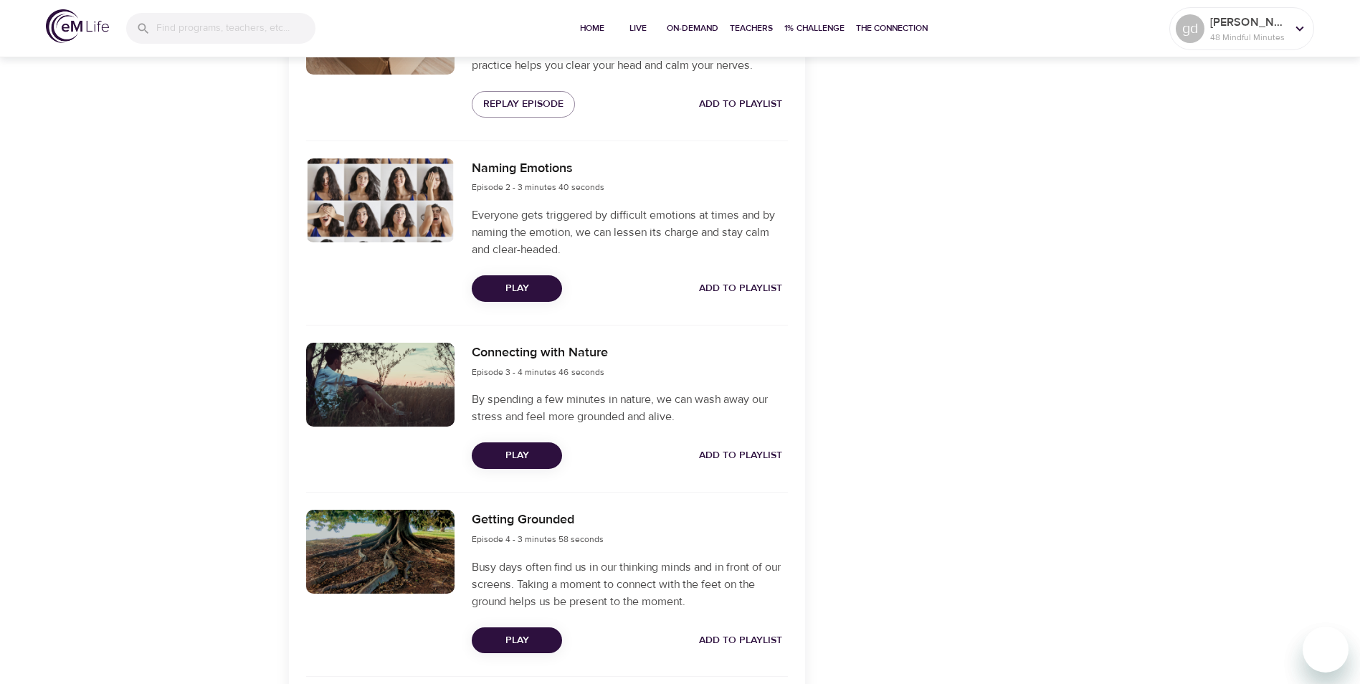
scroll to position [0, 0]
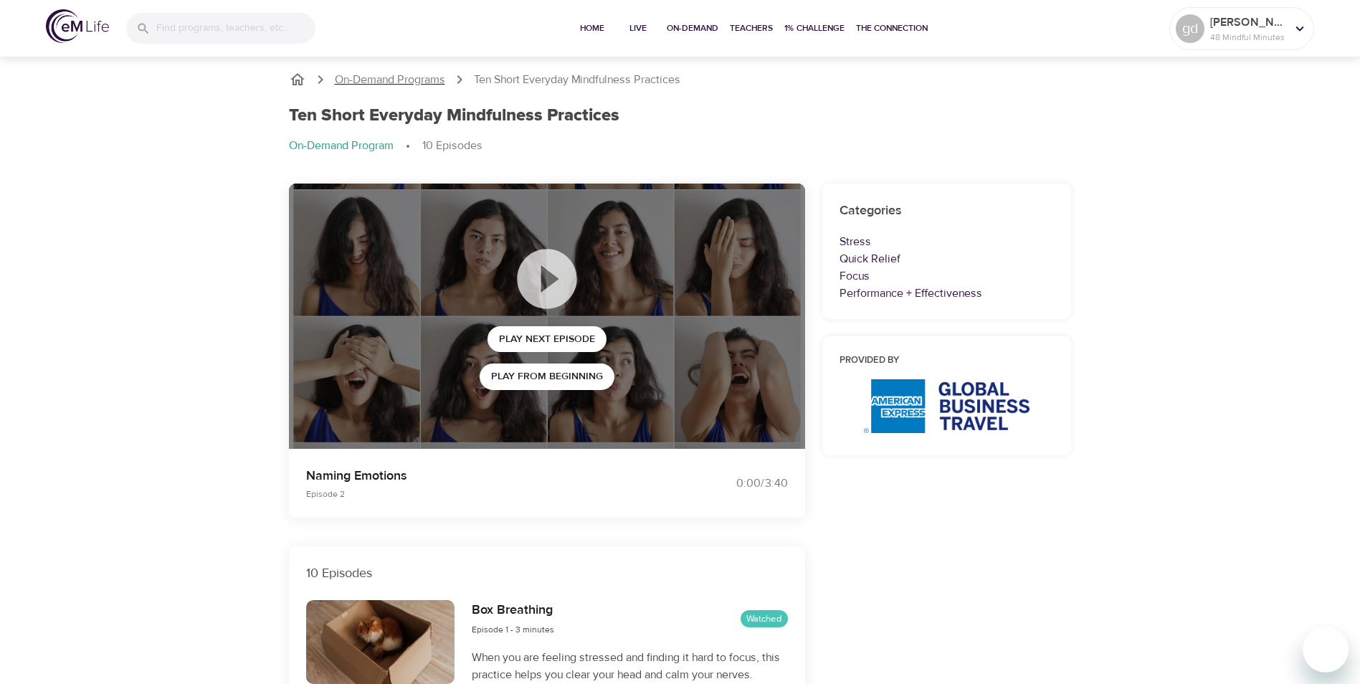
click at [391, 80] on p "On-Demand Programs" at bounding box center [390, 80] width 110 height 16
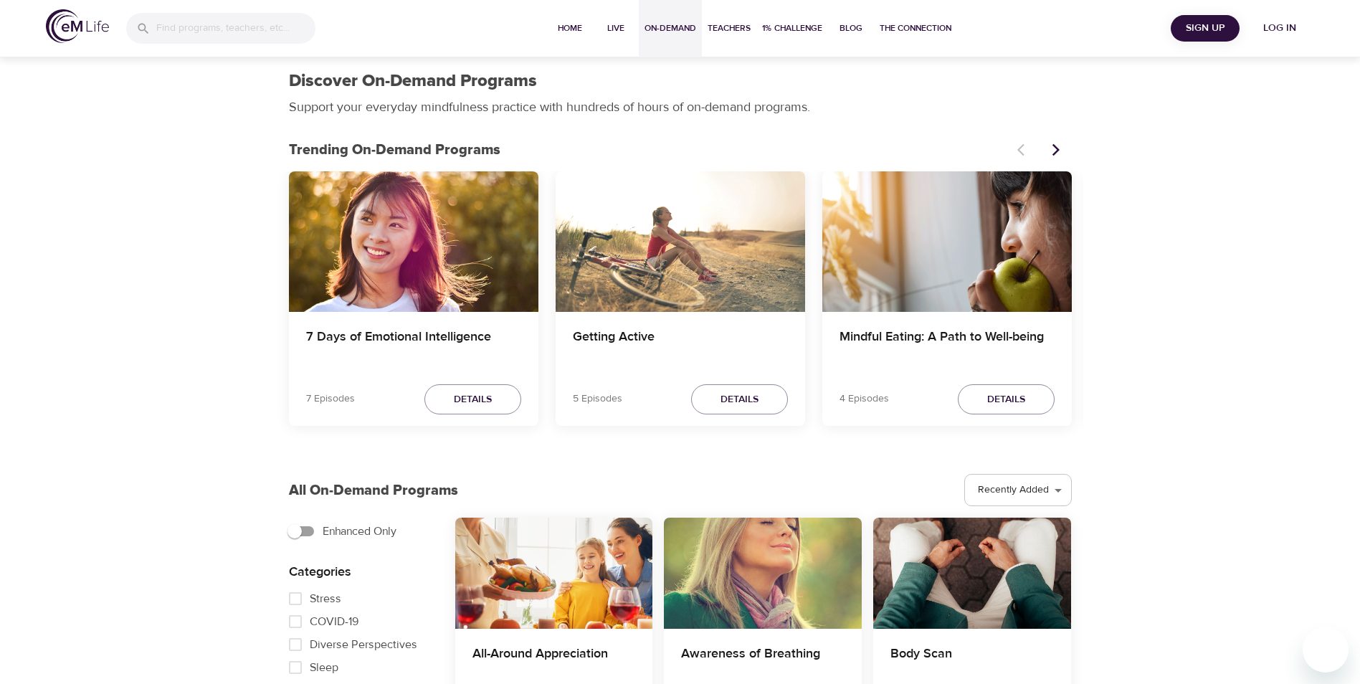
select select "recent"
click at [454, 402] on span "Details" at bounding box center [473, 400] width 38 height 18
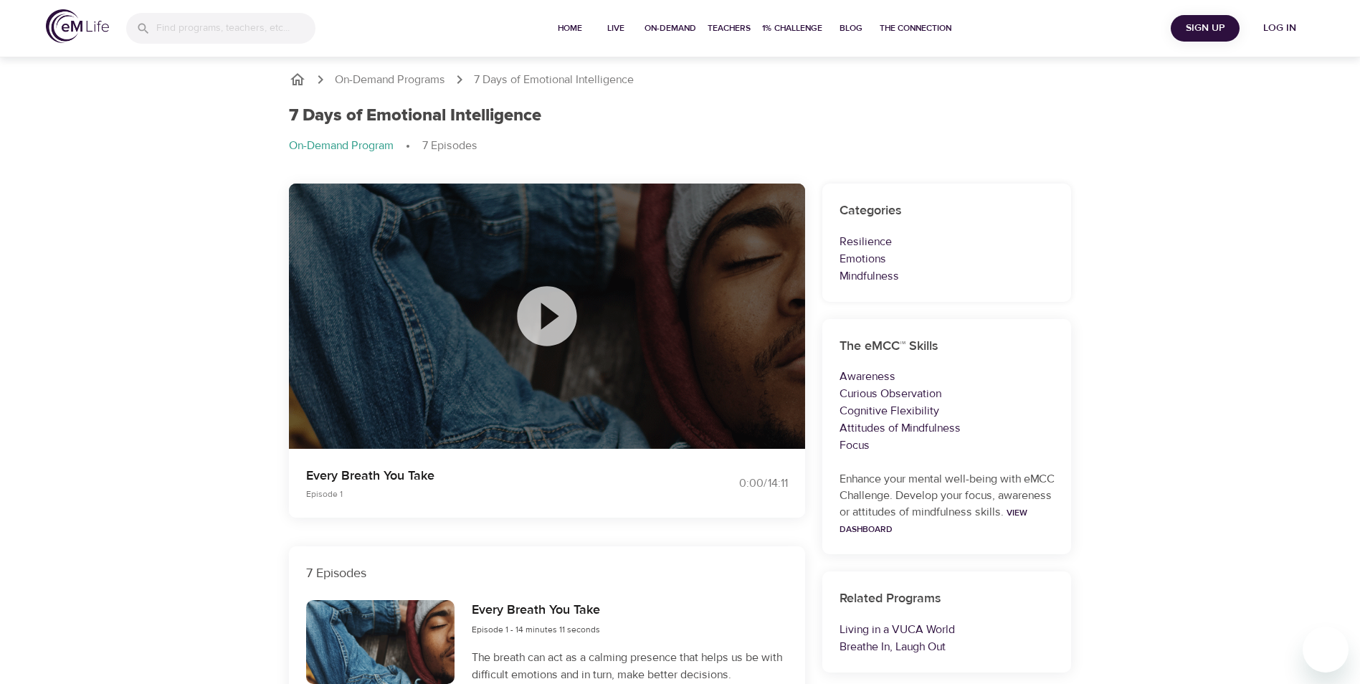
select select "recent"
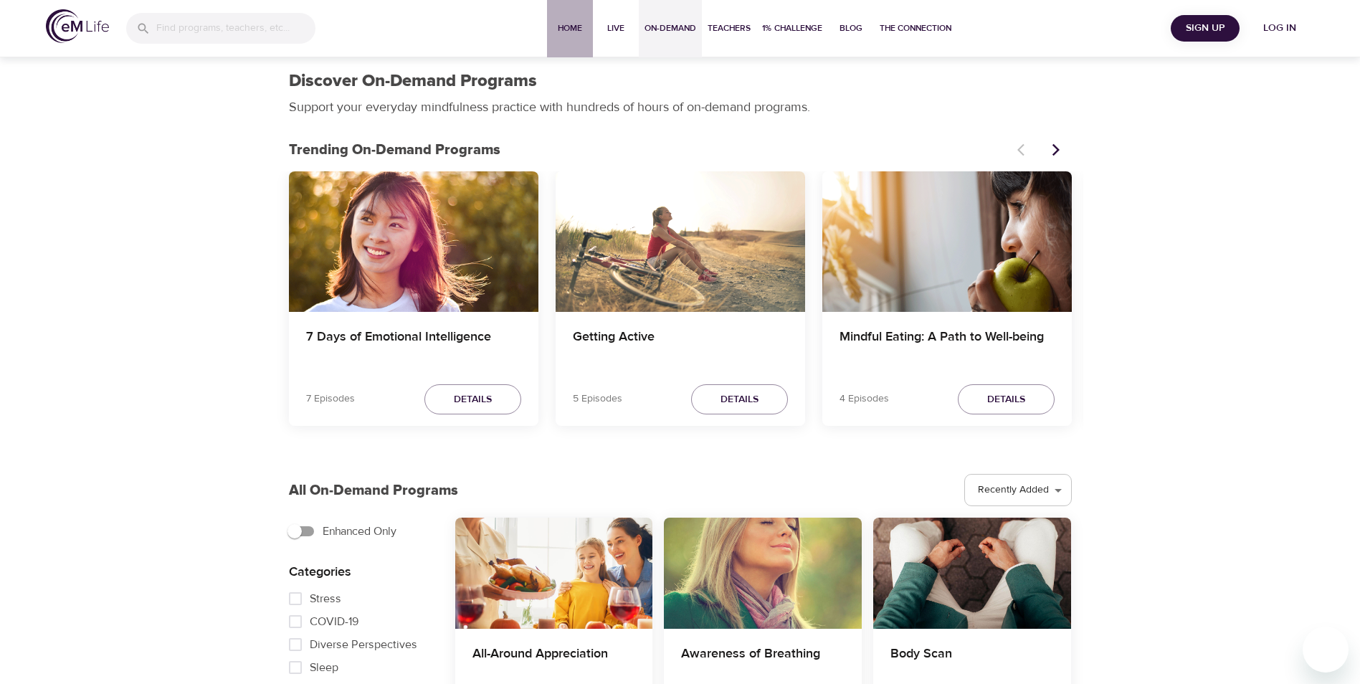
click at [559, 24] on span "Home" at bounding box center [570, 28] width 34 height 15
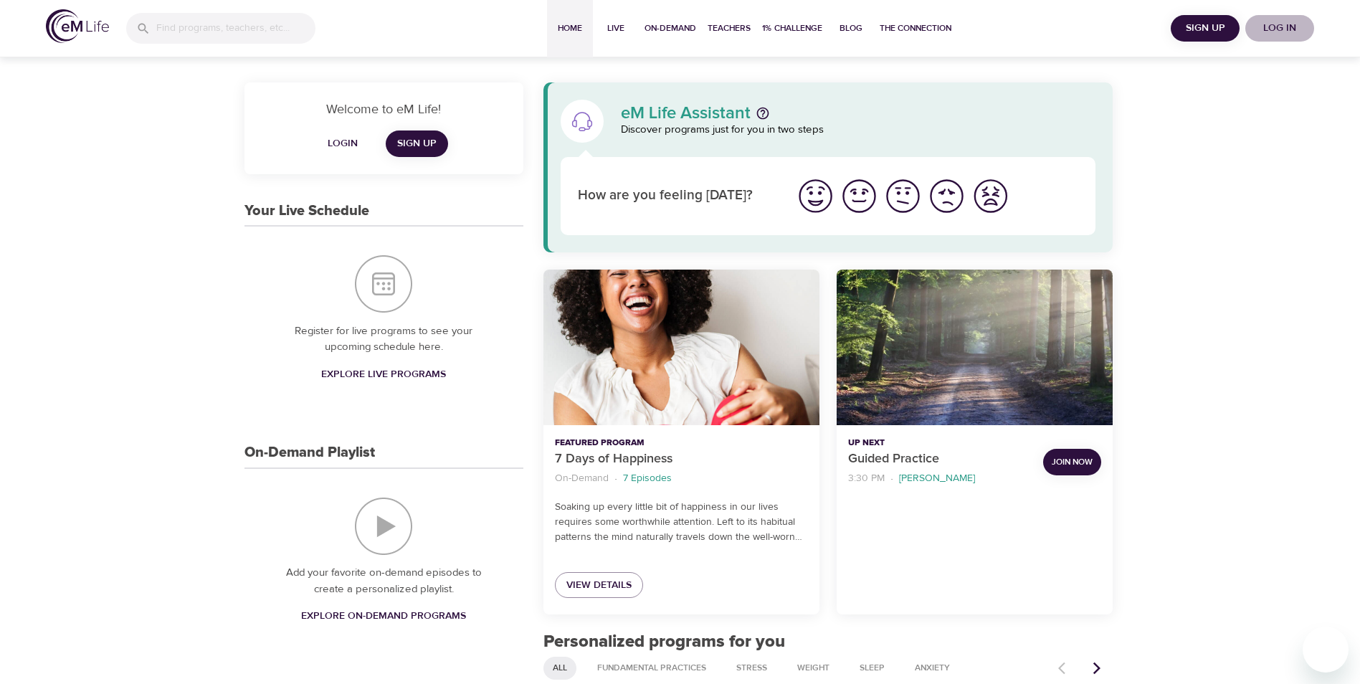
click at [1294, 27] on span "Log in" at bounding box center [1279, 28] width 57 height 18
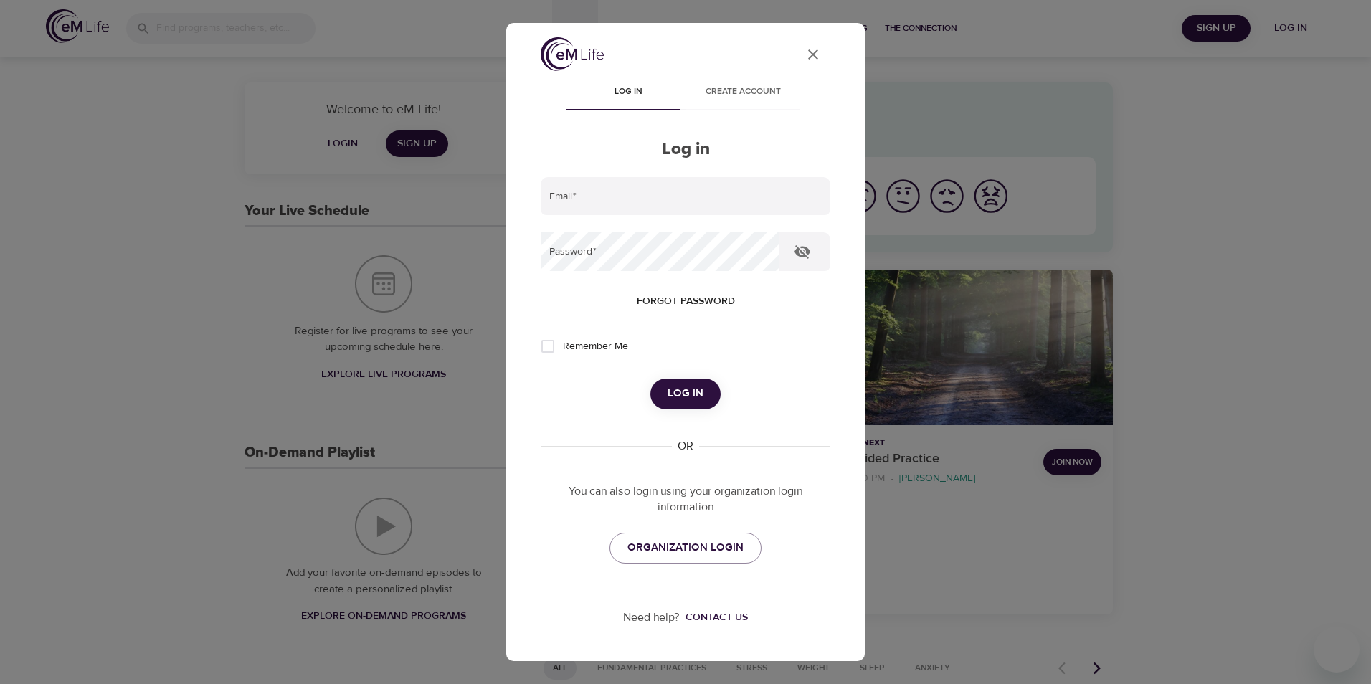
type input "[EMAIL_ADDRESS][DOMAIN_NAME]"
click at [691, 389] on span "Log in" at bounding box center [686, 393] width 36 height 19
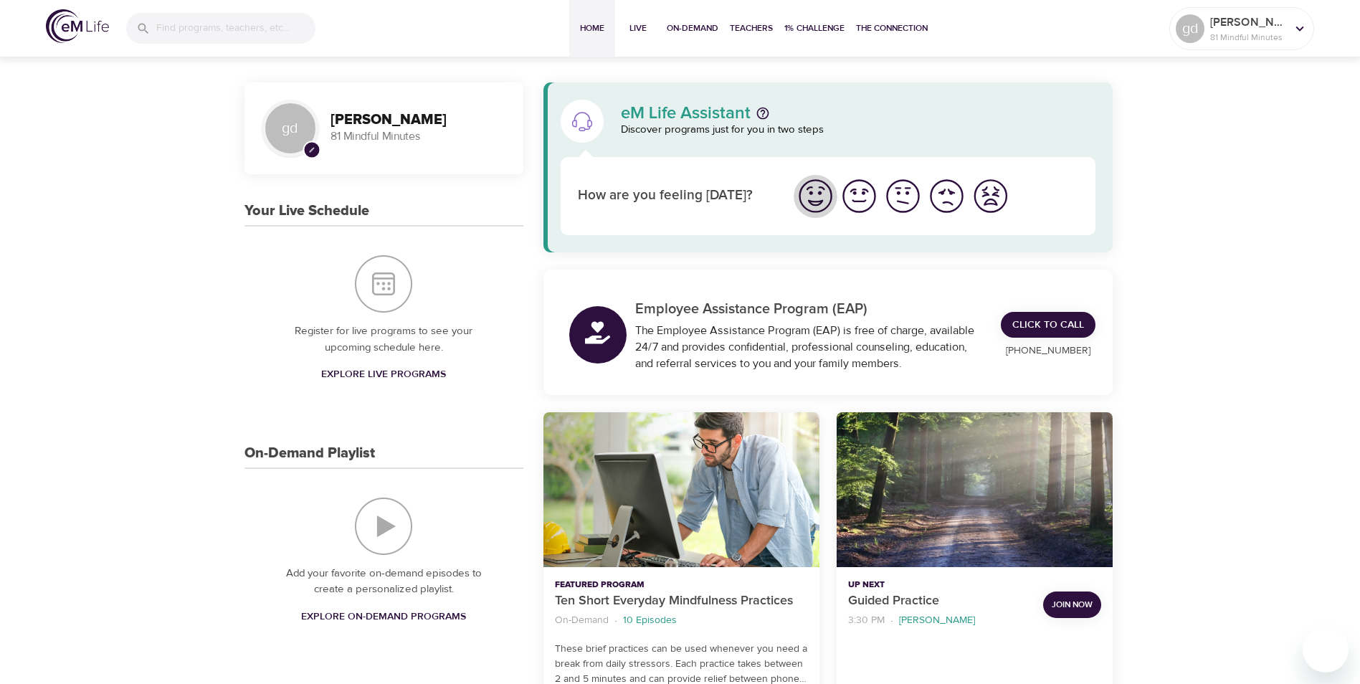
click at [820, 191] on img "I'm feeling great" at bounding box center [815, 195] width 39 height 39
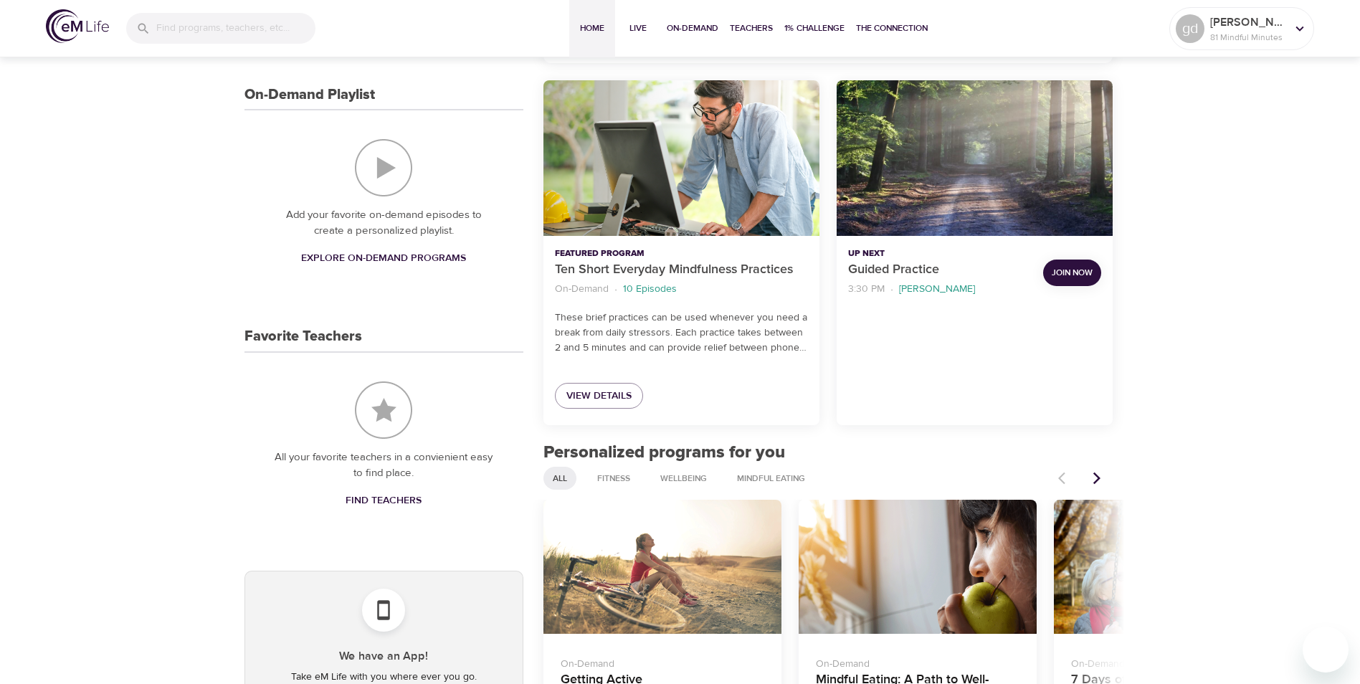
scroll to position [645, 0]
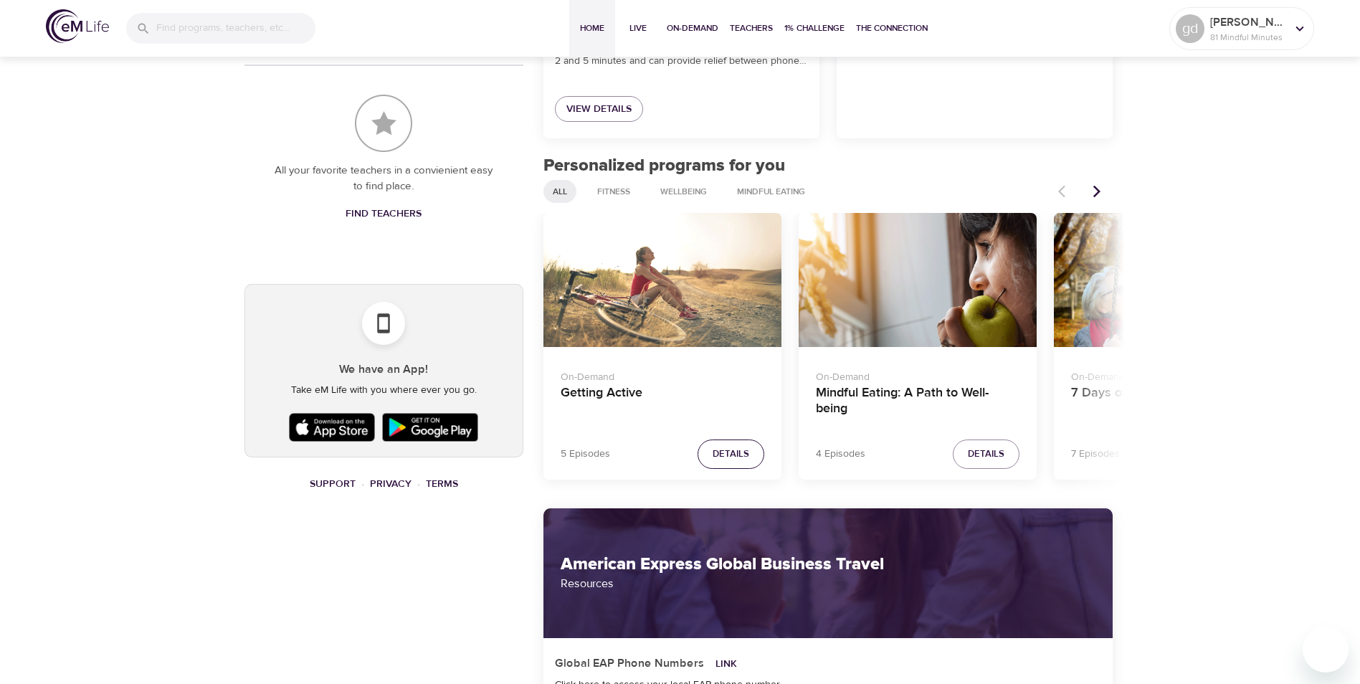
click at [731, 458] on span "Details" at bounding box center [731, 454] width 37 height 16
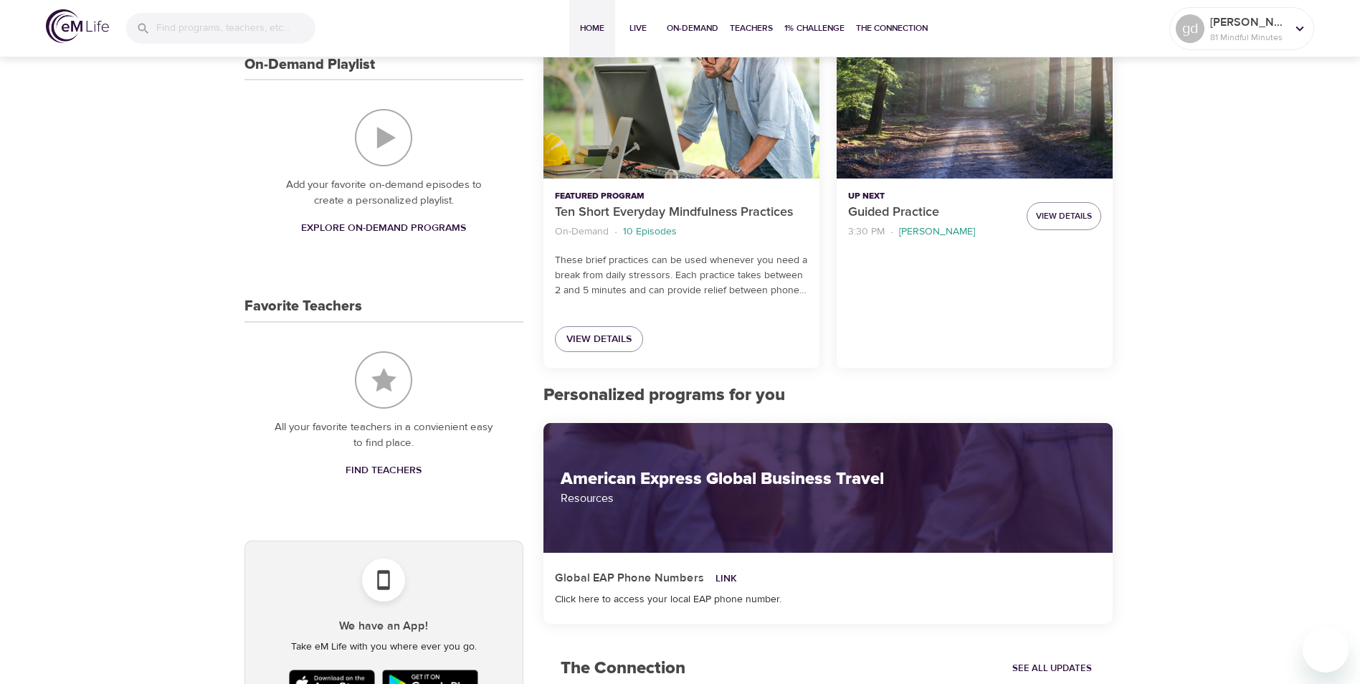
scroll to position [484, 0]
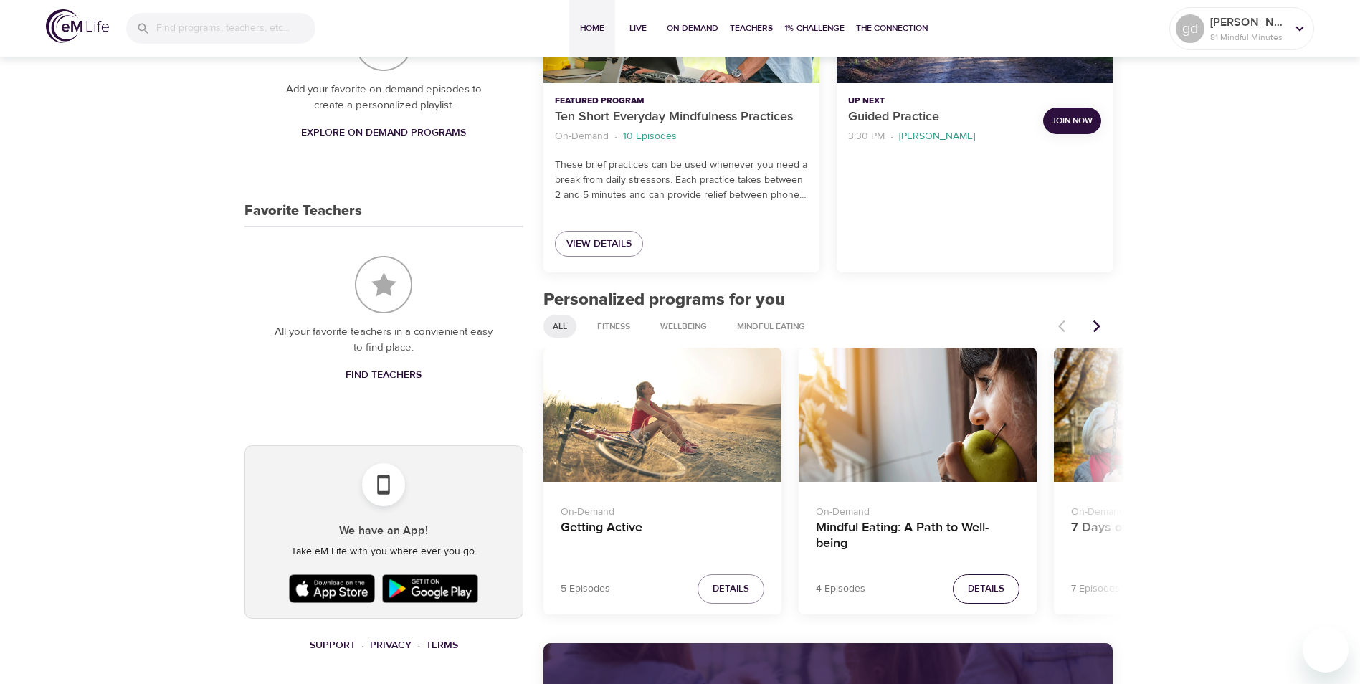
click at [992, 587] on span "Details" at bounding box center [986, 589] width 37 height 16
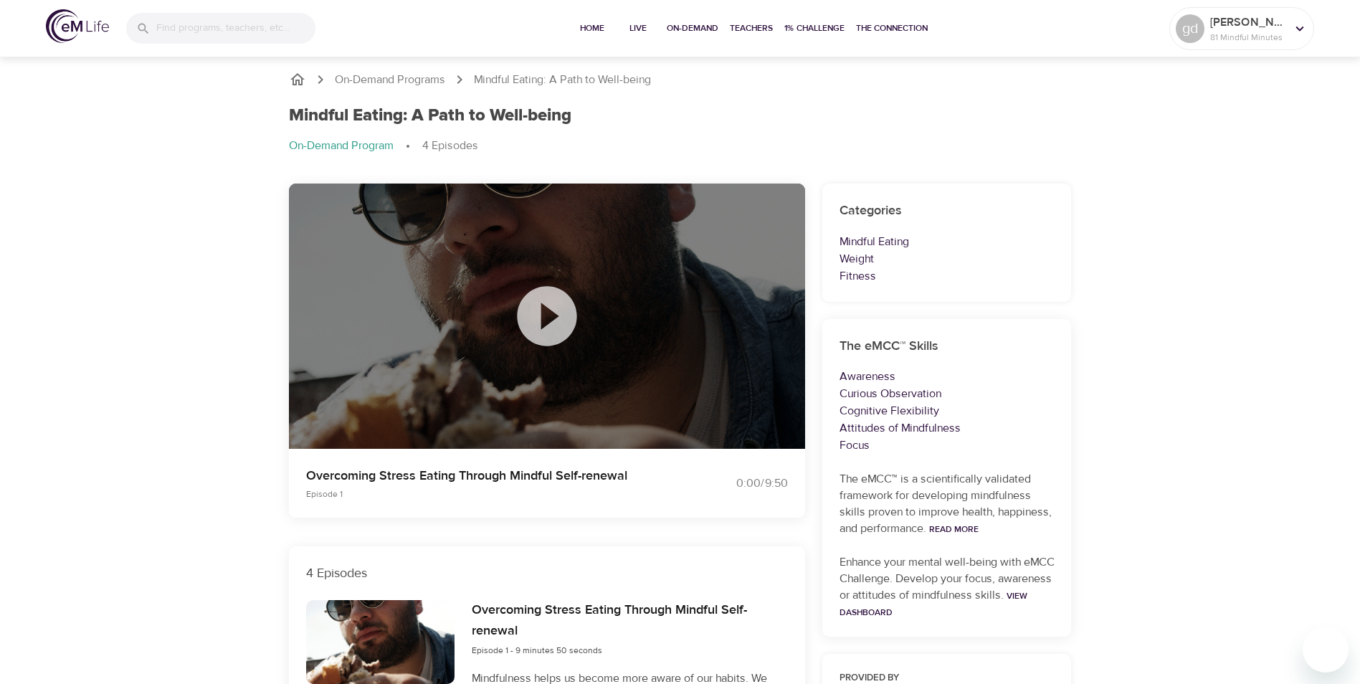
click at [543, 321] on icon at bounding box center [547, 316] width 72 height 72
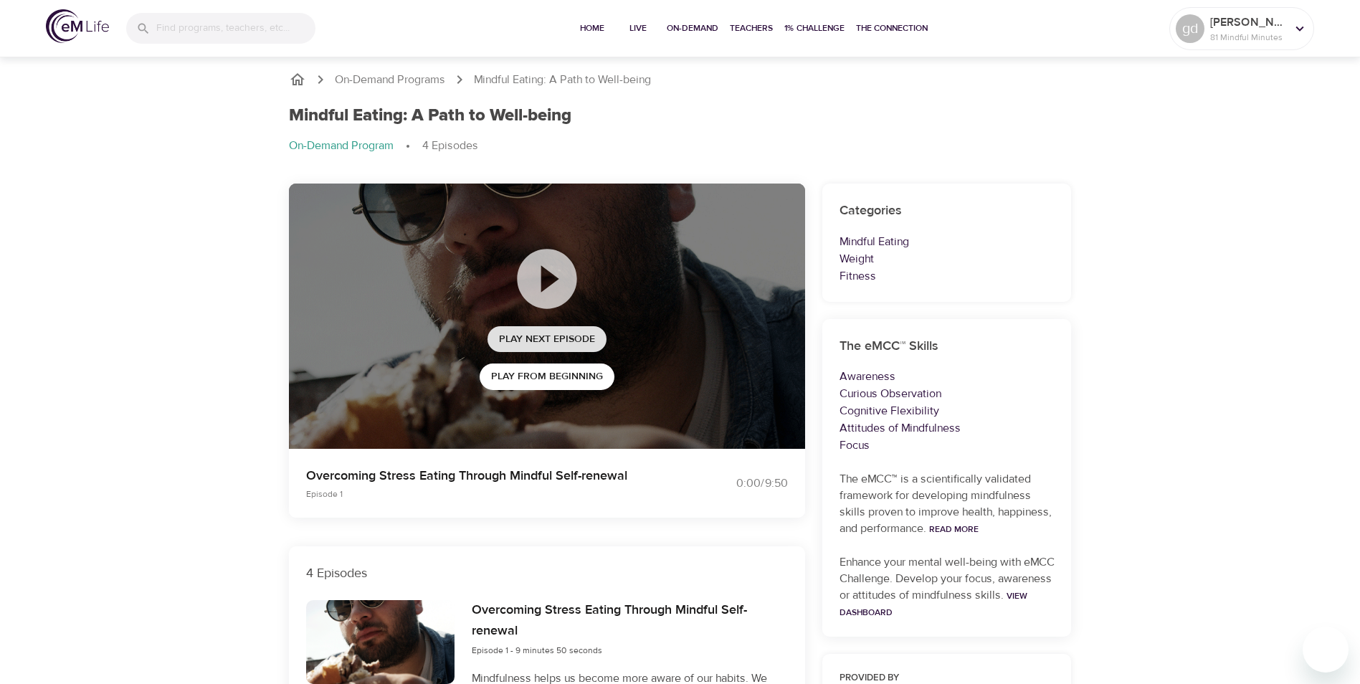
click at [564, 329] on button "Play Next Episode" at bounding box center [547, 339] width 119 height 27
